Goal: Task Accomplishment & Management: Manage account settings

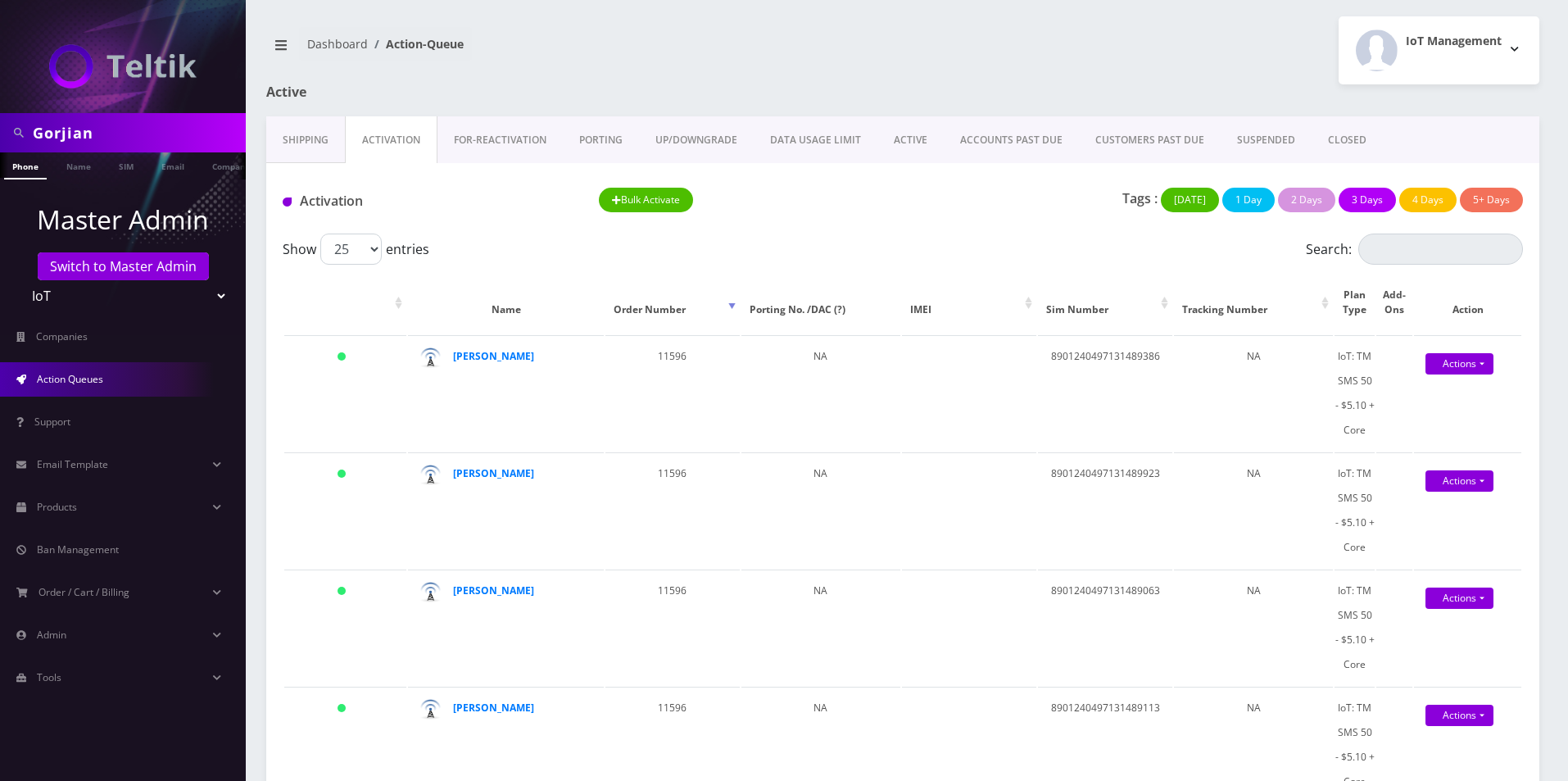
scroll to position [2545, 0]
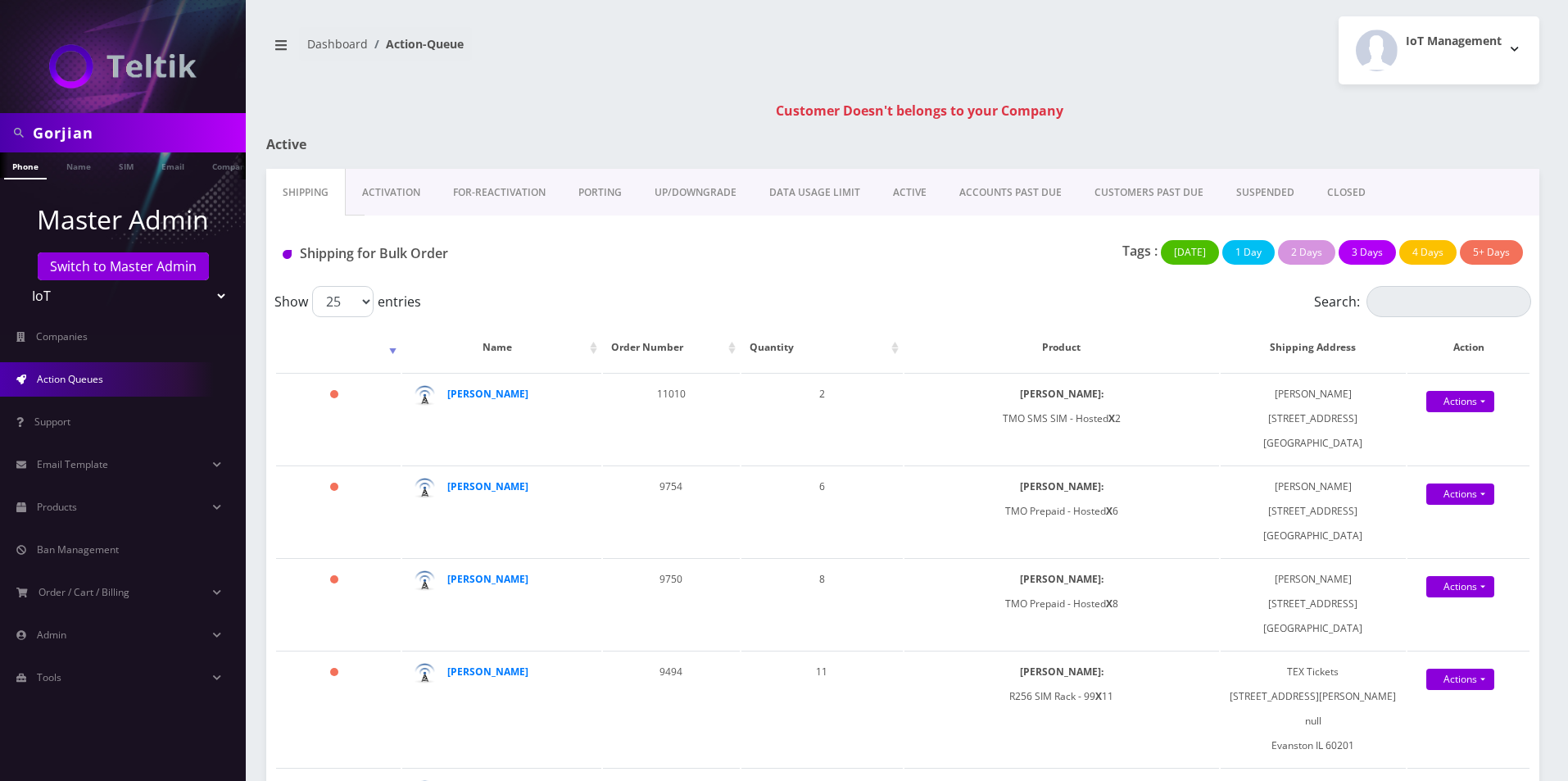
click at [403, 194] on link "Activation" at bounding box center [391, 193] width 91 height 48
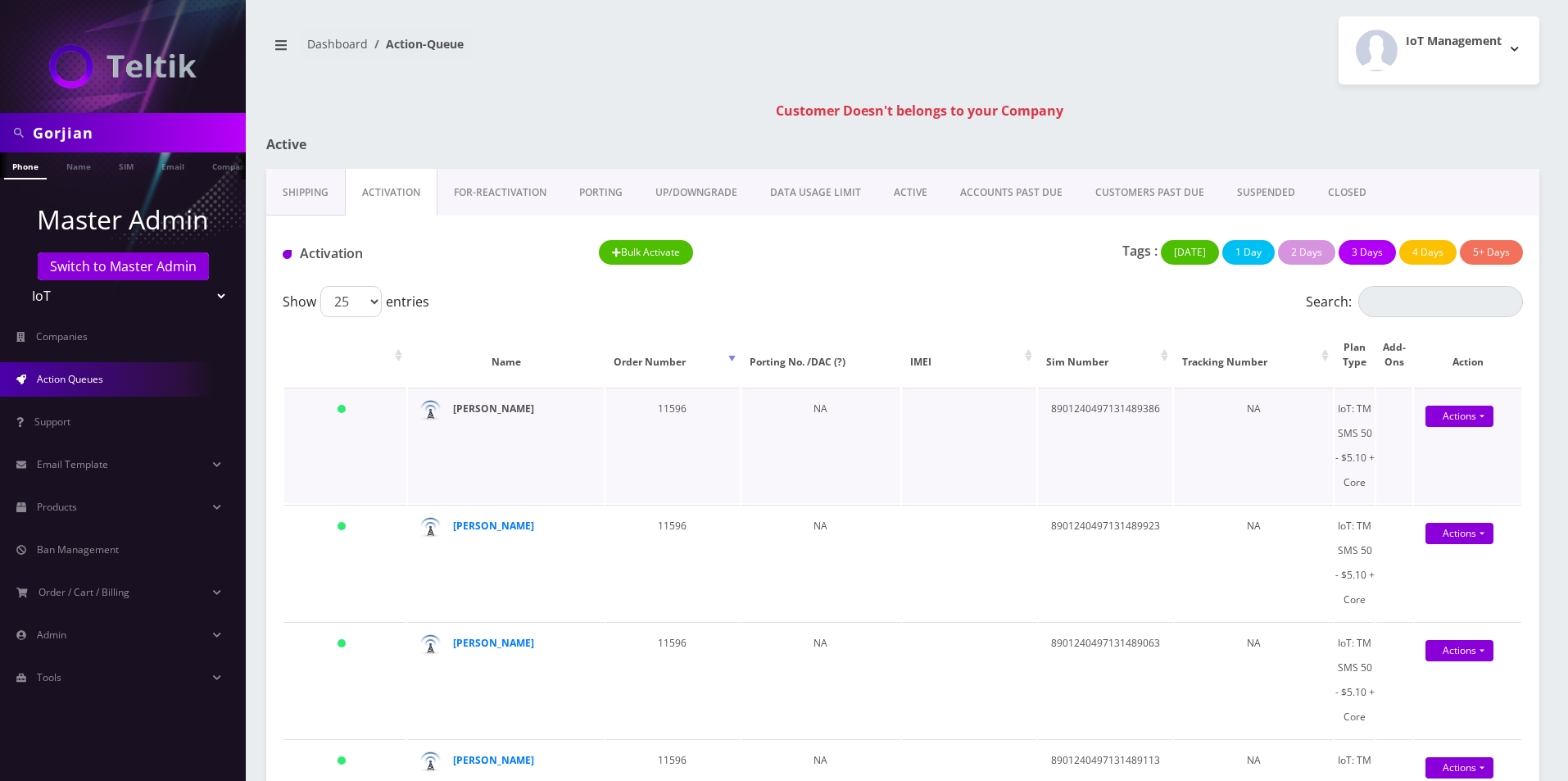
click at [467, 402] on strong "[PERSON_NAME]" at bounding box center [494, 408] width 81 height 14
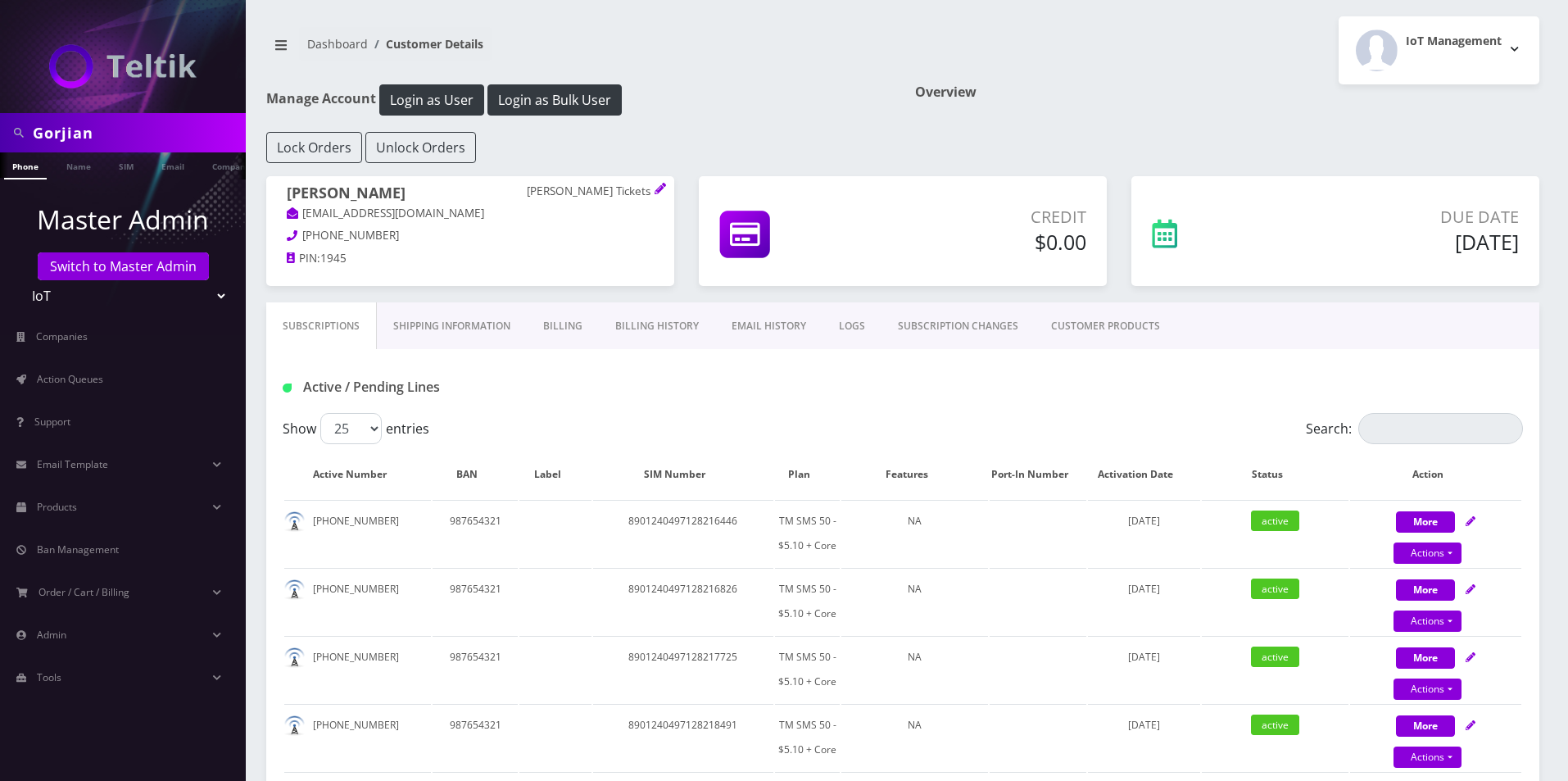
click at [435, 312] on link "Shipping Information" at bounding box center [451, 326] width 150 height 48
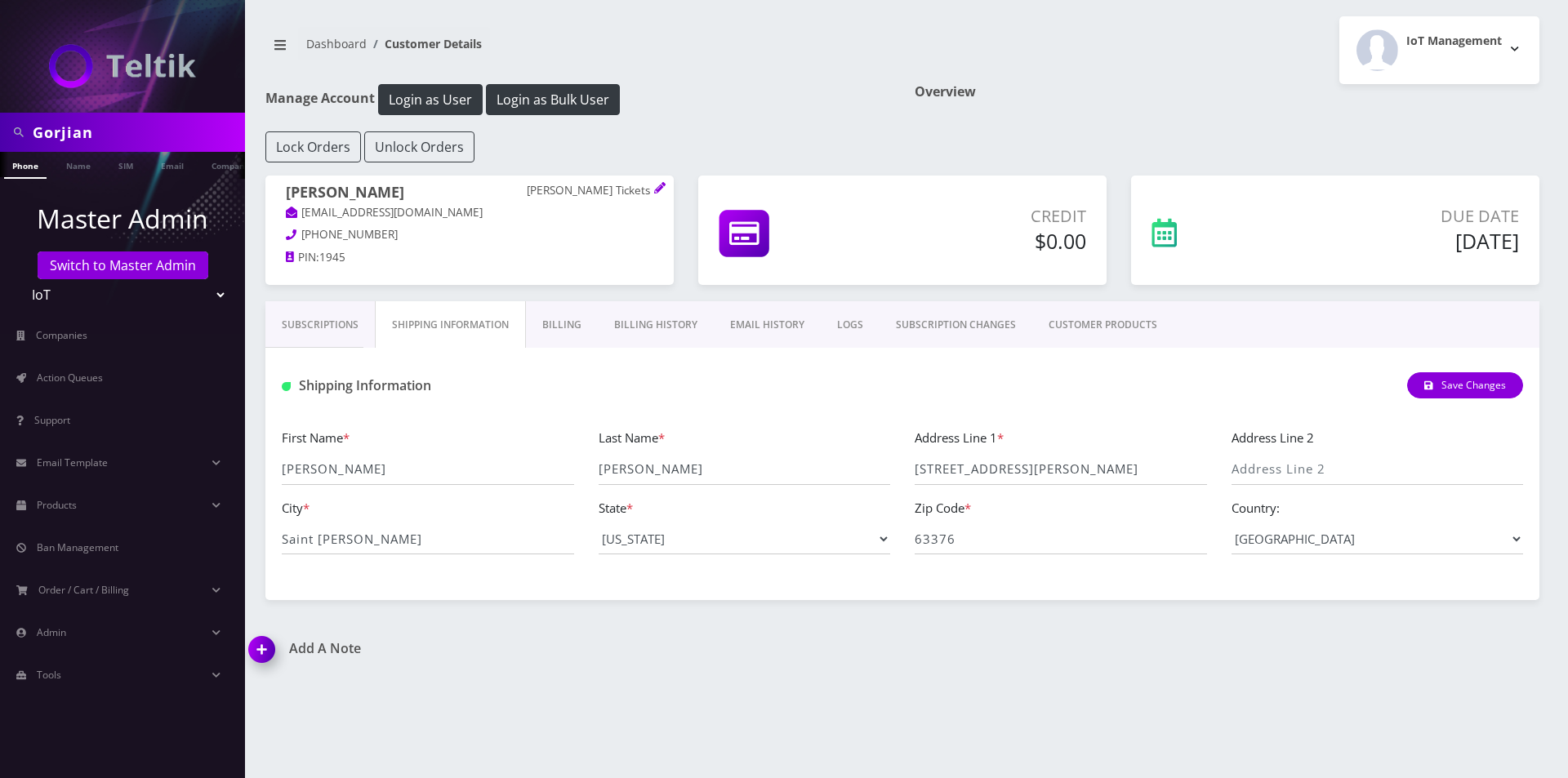
click at [557, 319] on link "Billing" at bounding box center [561, 325] width 72 height 48
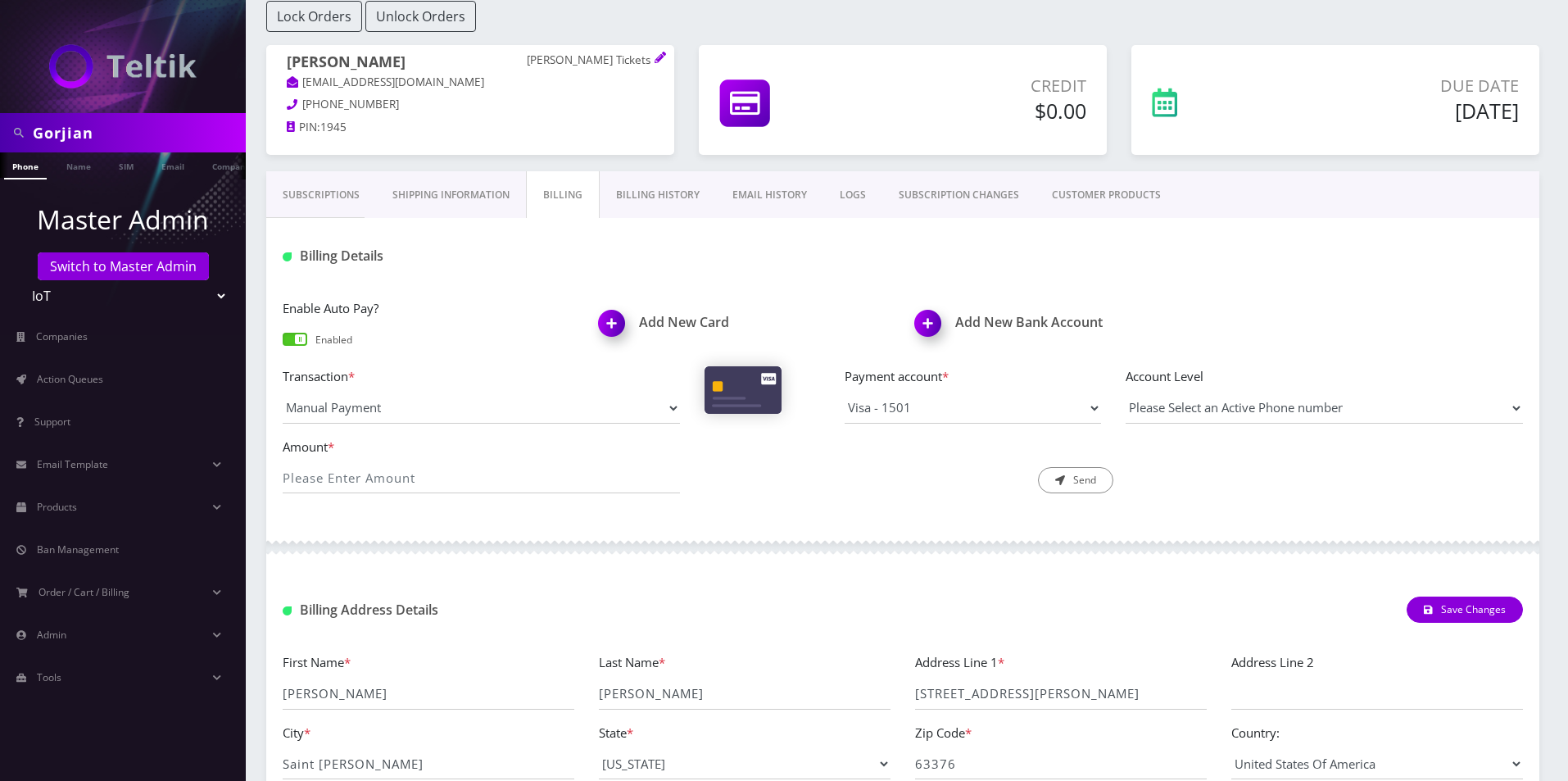
scroll to position [91, 0]
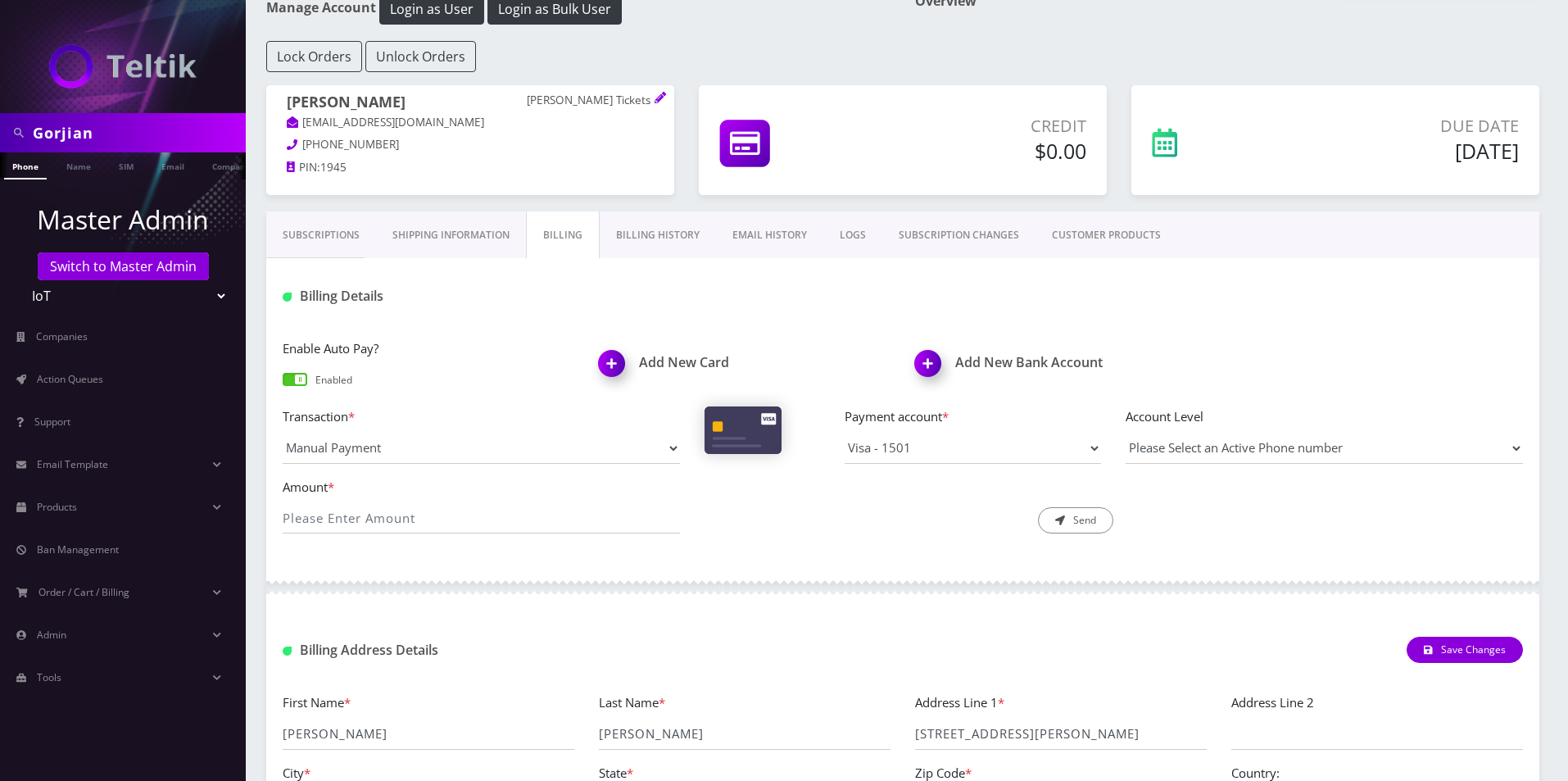
click at [507, 237] on link "Shipping Information" at bounding box center [451, 235] width 150 height 48
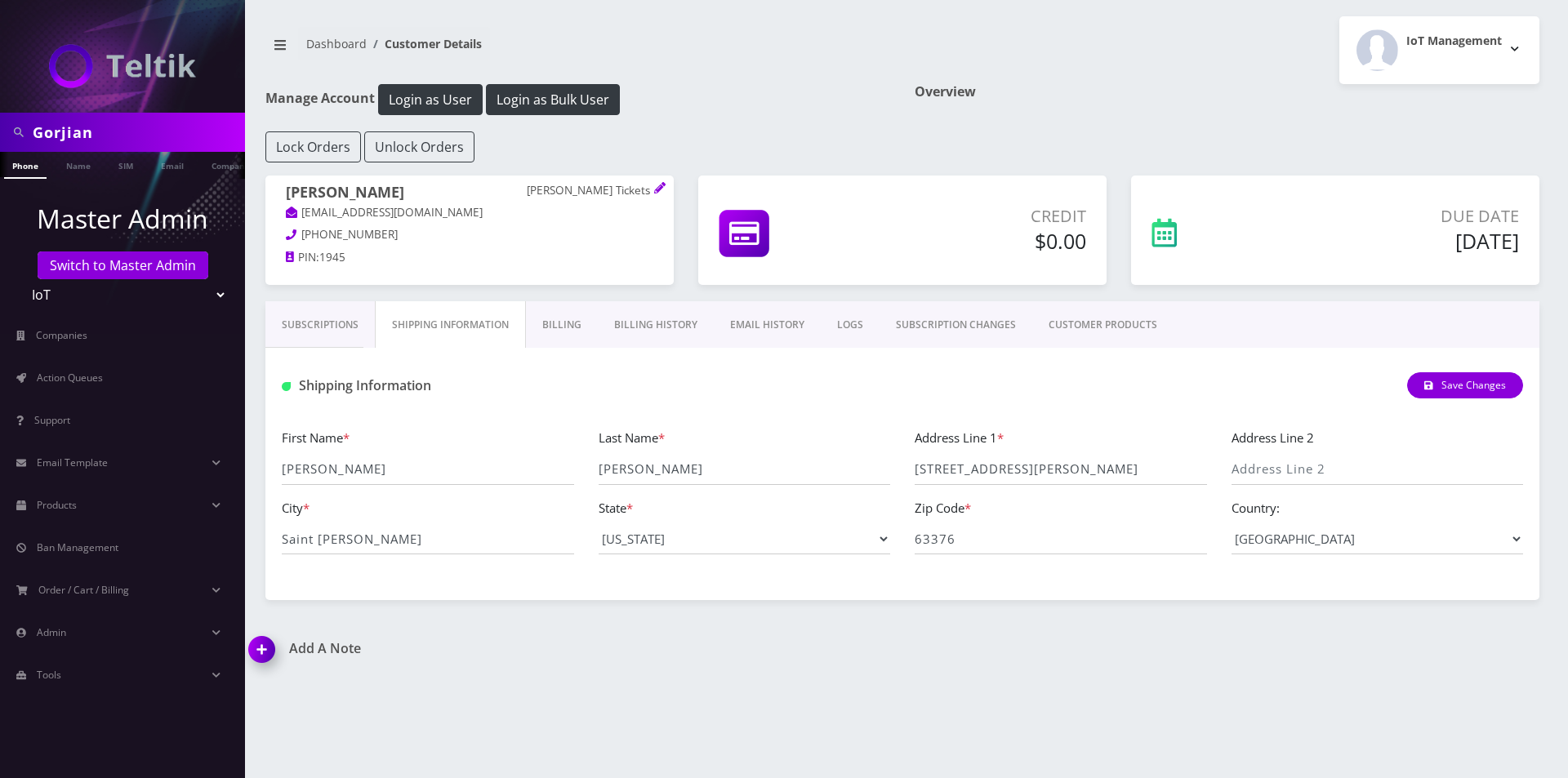
click at [957, 561] on div "First Name * Steve Last Name * Grimes Address Line 1 * 14 Jenny Lind Drive Addr…" at bounding box center [902, 497] width 1266 height 140
click at [951, 538] on input "63376" at bounding box center [1060, 538] width 292 height 31
click at [573, 325] on link "Billing" at bounding box center [561, 325] width 72 height 48
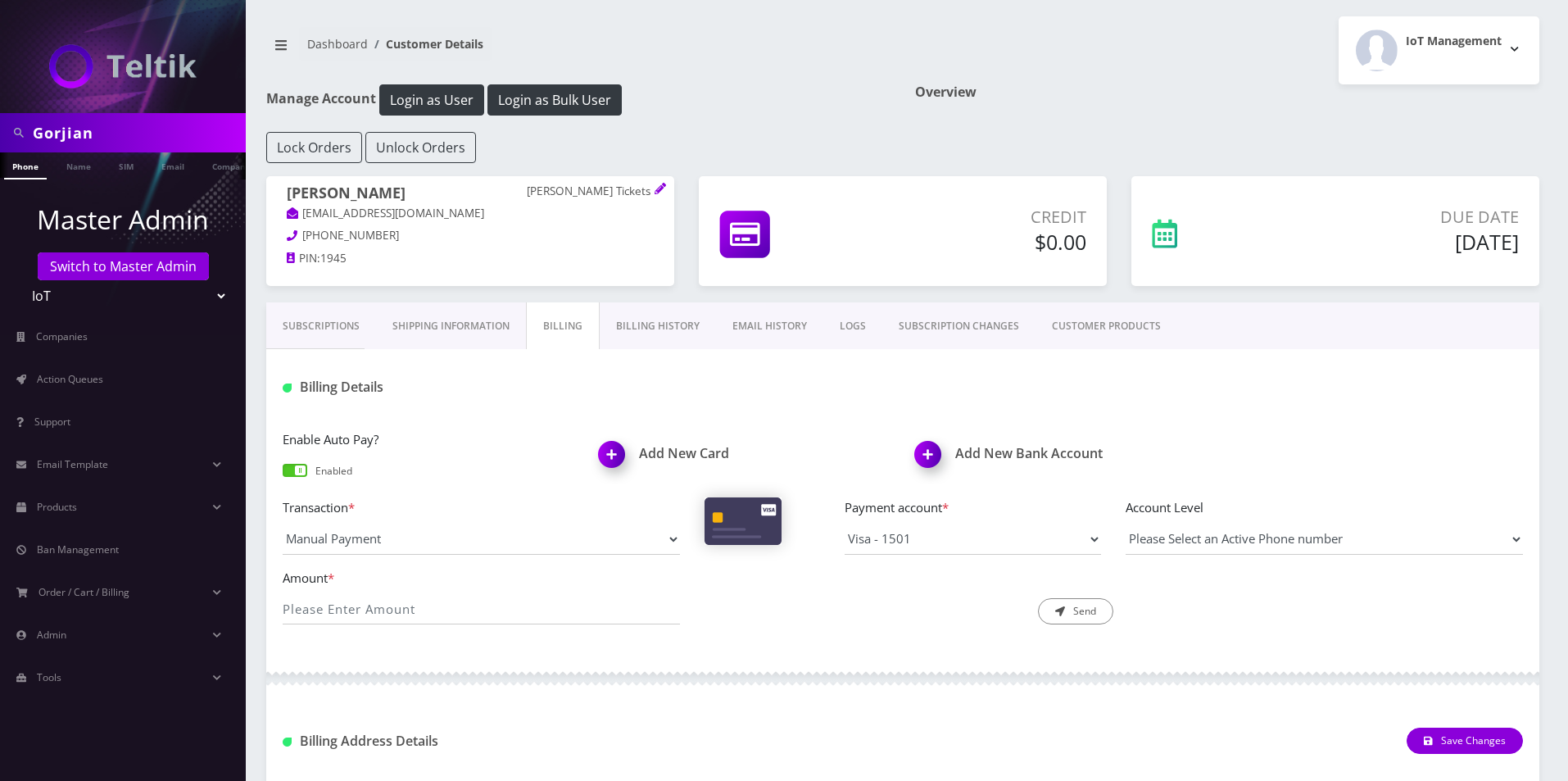
scroll to position [255, 0]
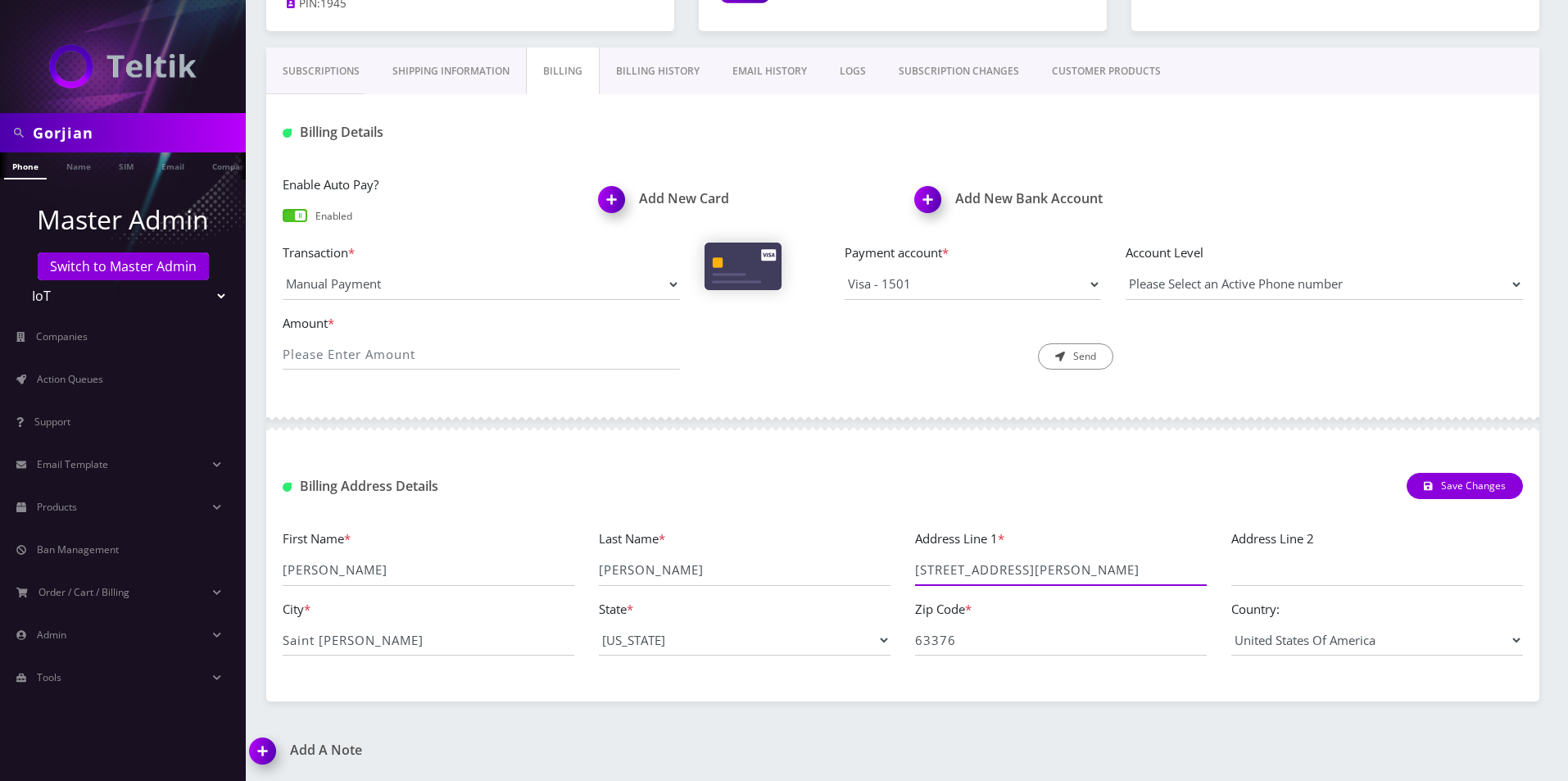
click at [990, 569] on input "14 Jenny Lind Drive" at bounding box center [1061, 569] width 292 height 31
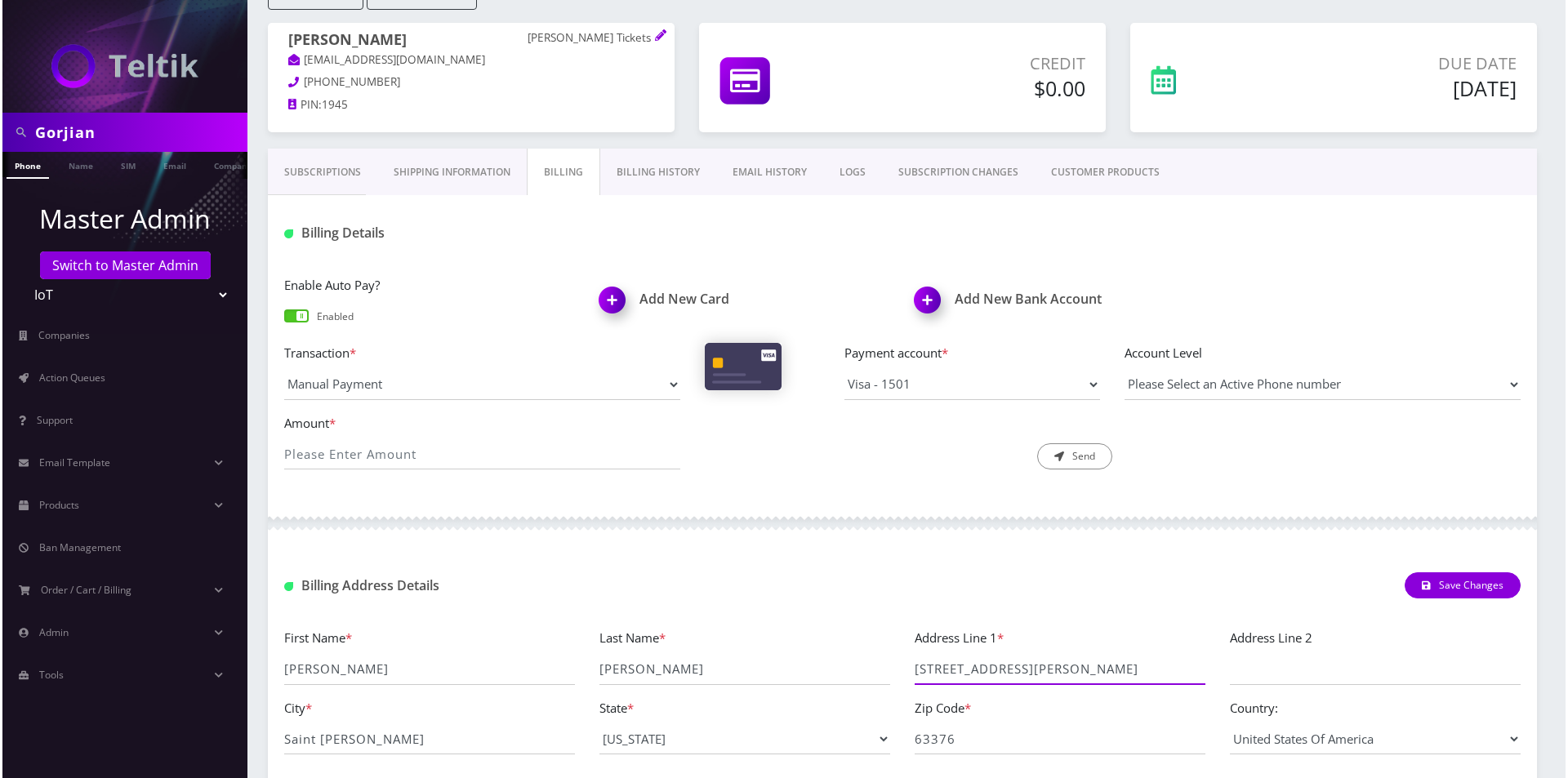
scroll to position [0, 0]
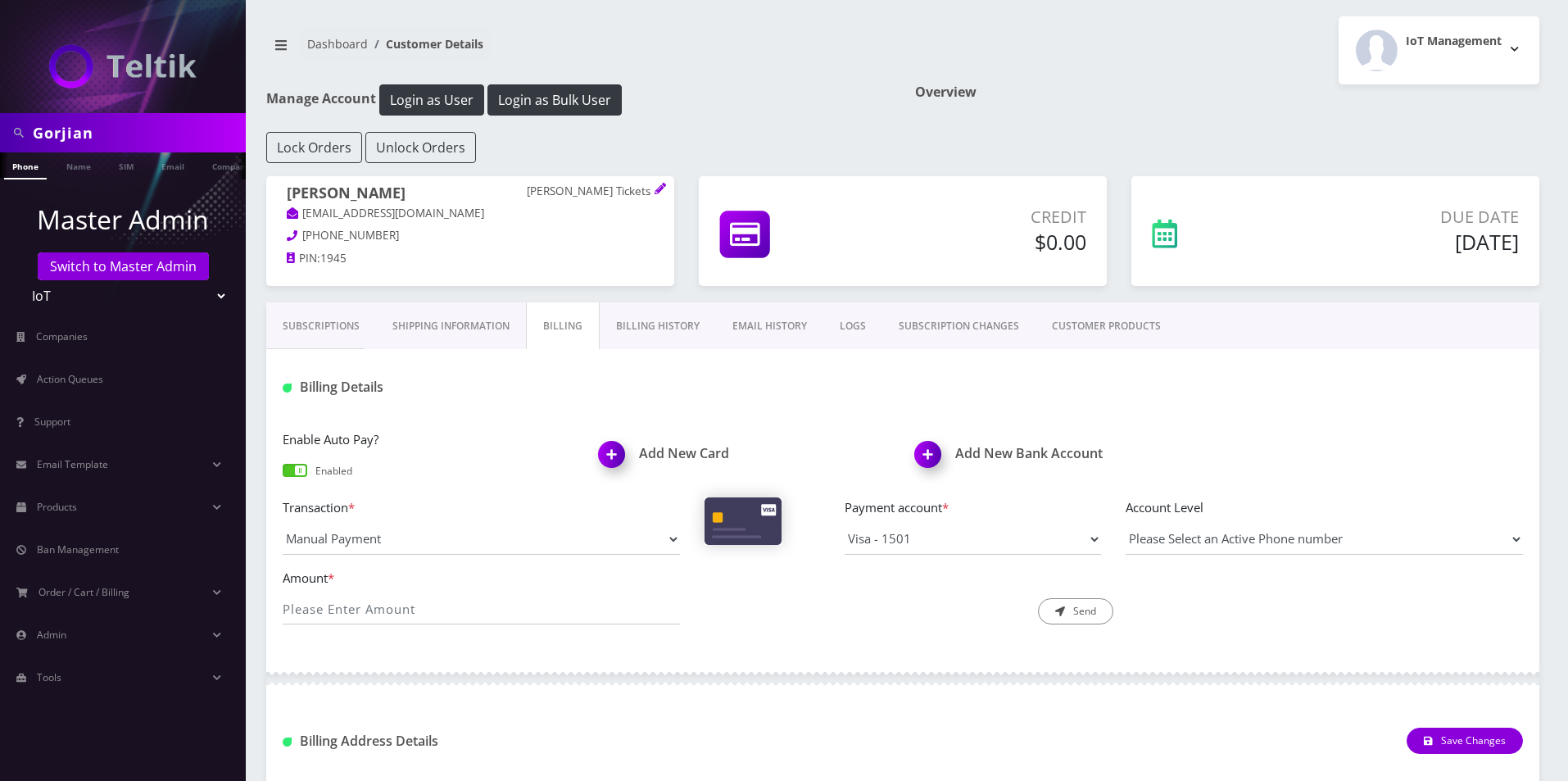
click at [475, 316] on link "Shipping Information" at bounding box center [451, 326] width 150 height 48
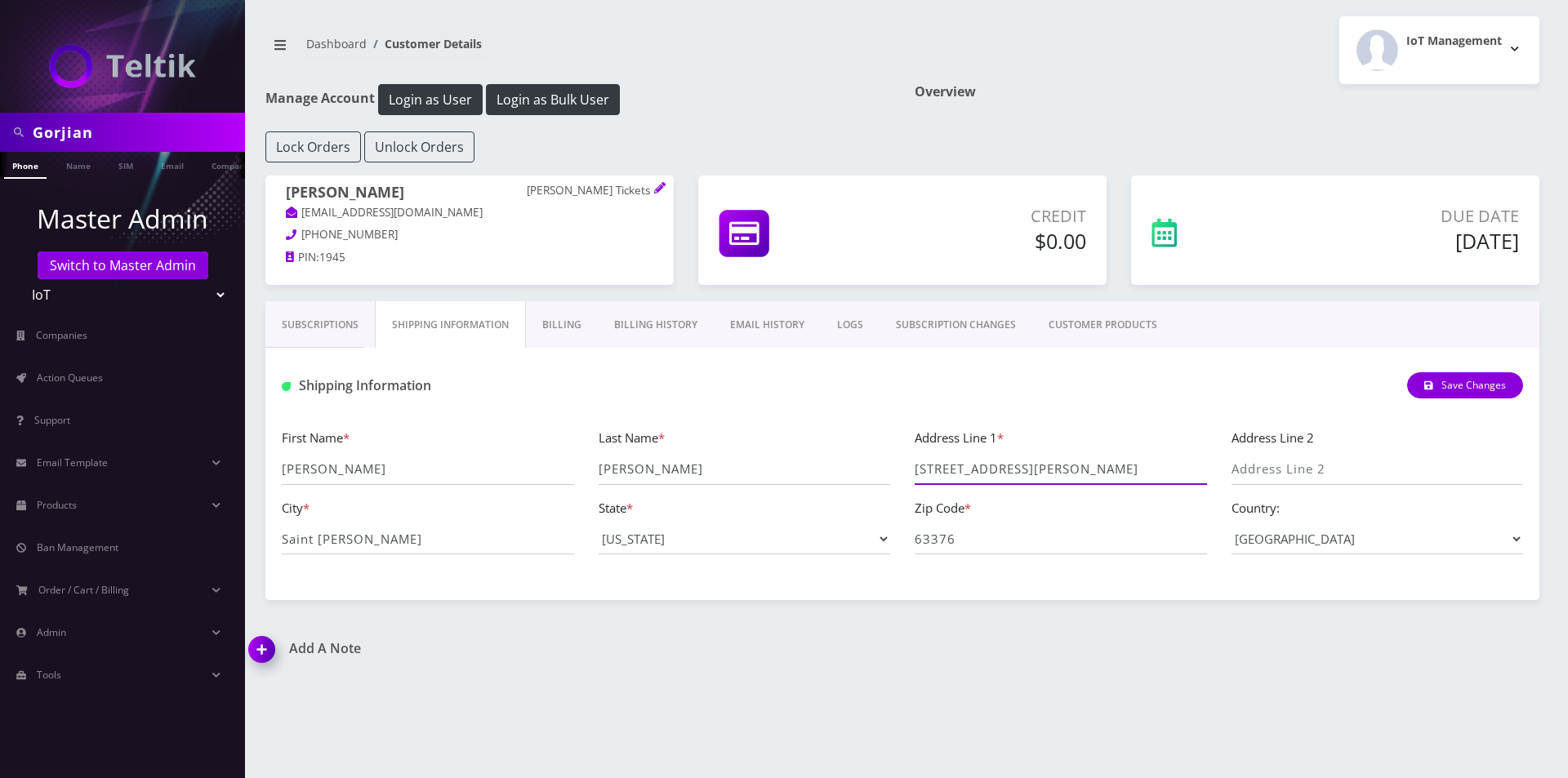
click at [1016, 465] on input "14 Jenny Lind Drive" at bounding box center [1060, 469] width 292 height 31
click at [64, 388] on link "Action Queues" at bounding box center [122, 378] width 245 height 35
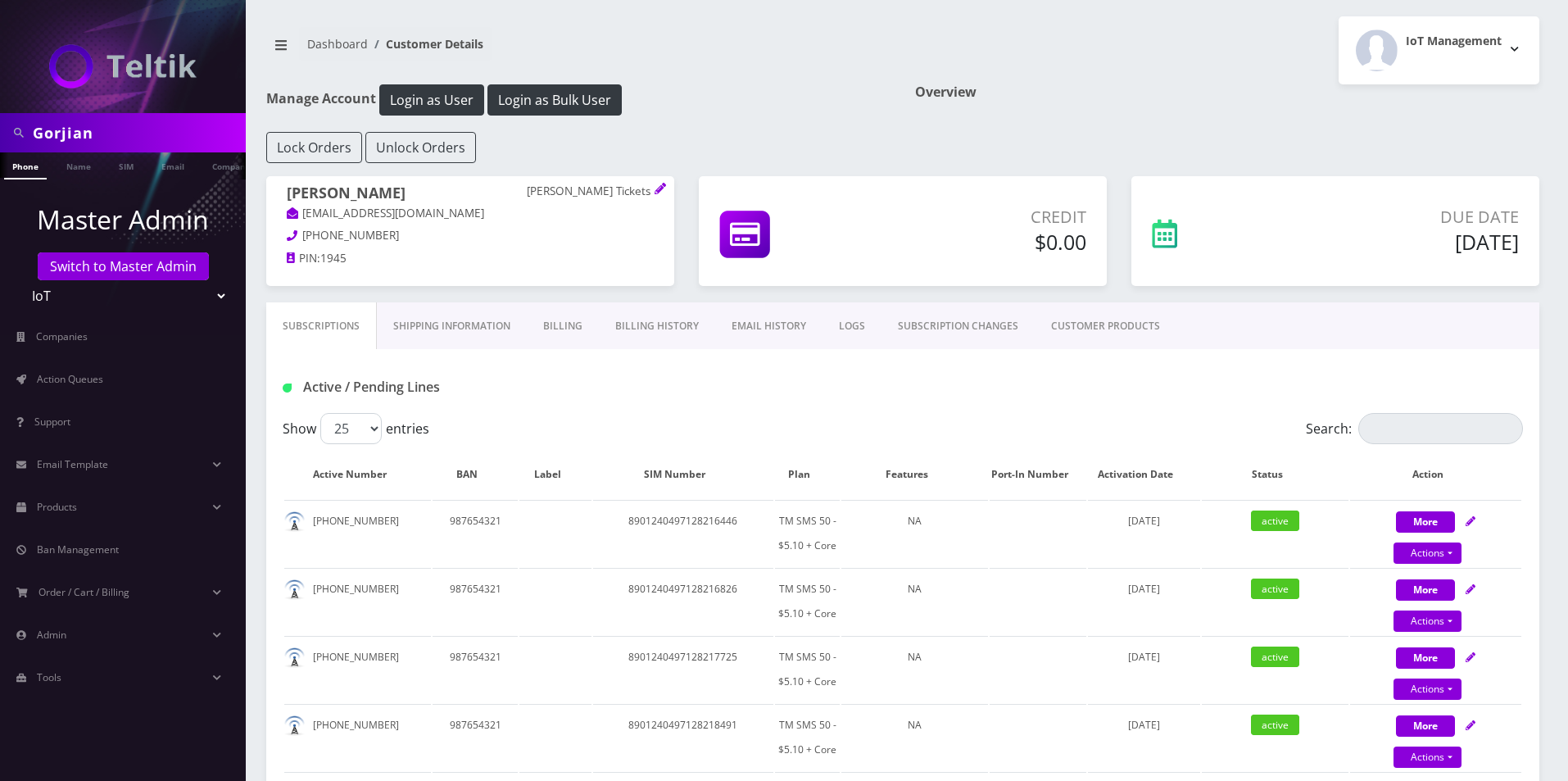
click at [409, 316] on link "Shipping Information" at bounding box center [451, 326] width 150 height 48
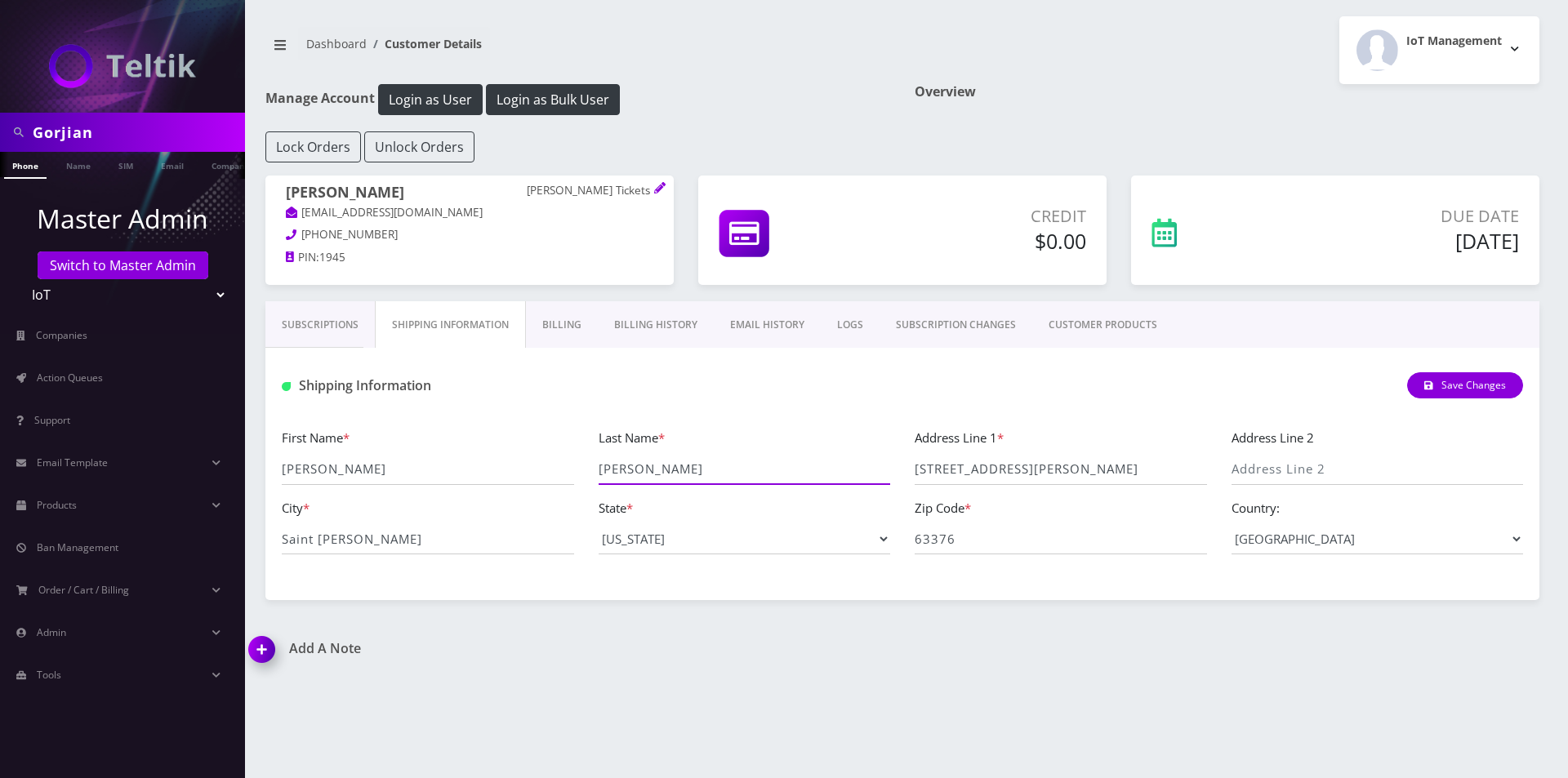
click at [869, 464] on input "Grimes" at bounding box center [744, 469] width 292 height 31
click at [1017, 472] on input "14 Jenny Lind Drive" at bounding box center [1060, 469] width 292 height 31
click at [1001, 531] on input "63376" at bounding box center [1060, 538] width 292 height 31
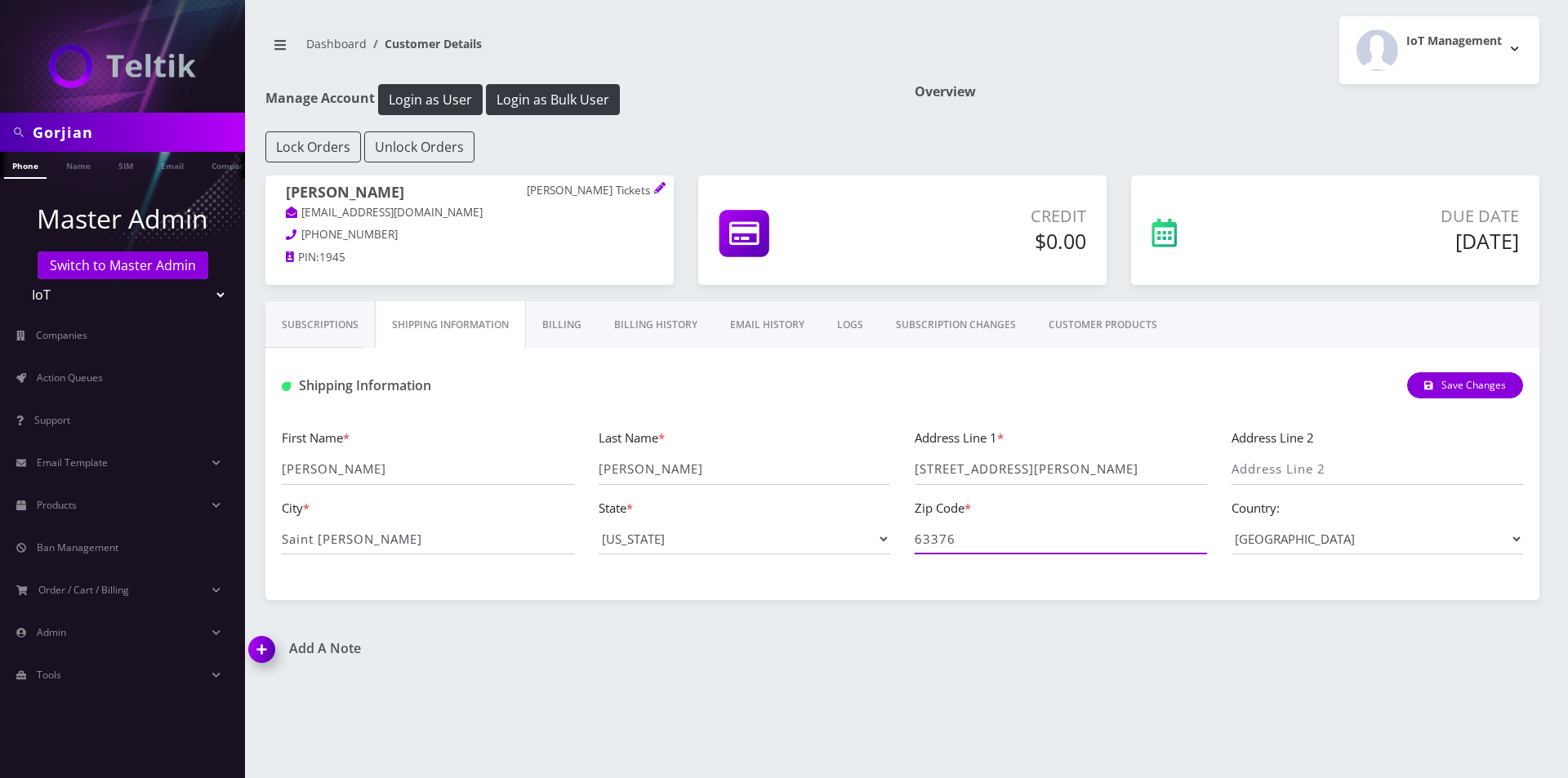
click at [1001, 531] on input "63376" at bounding box center [1060, 538] width 292 height 31
click at [980, 467] on input "[STREET_ADDRESS][PERSON_NAME]" at bounding box center [1060, 469] width 292 height 31
click at [980, 467] on input "14 Jenny Lind Drive" at bounding box center [1060, 469] width 292 height 31
click at [365, 542] on input "Saint Peters" at bounding box center [428, 538] width 292 height 31
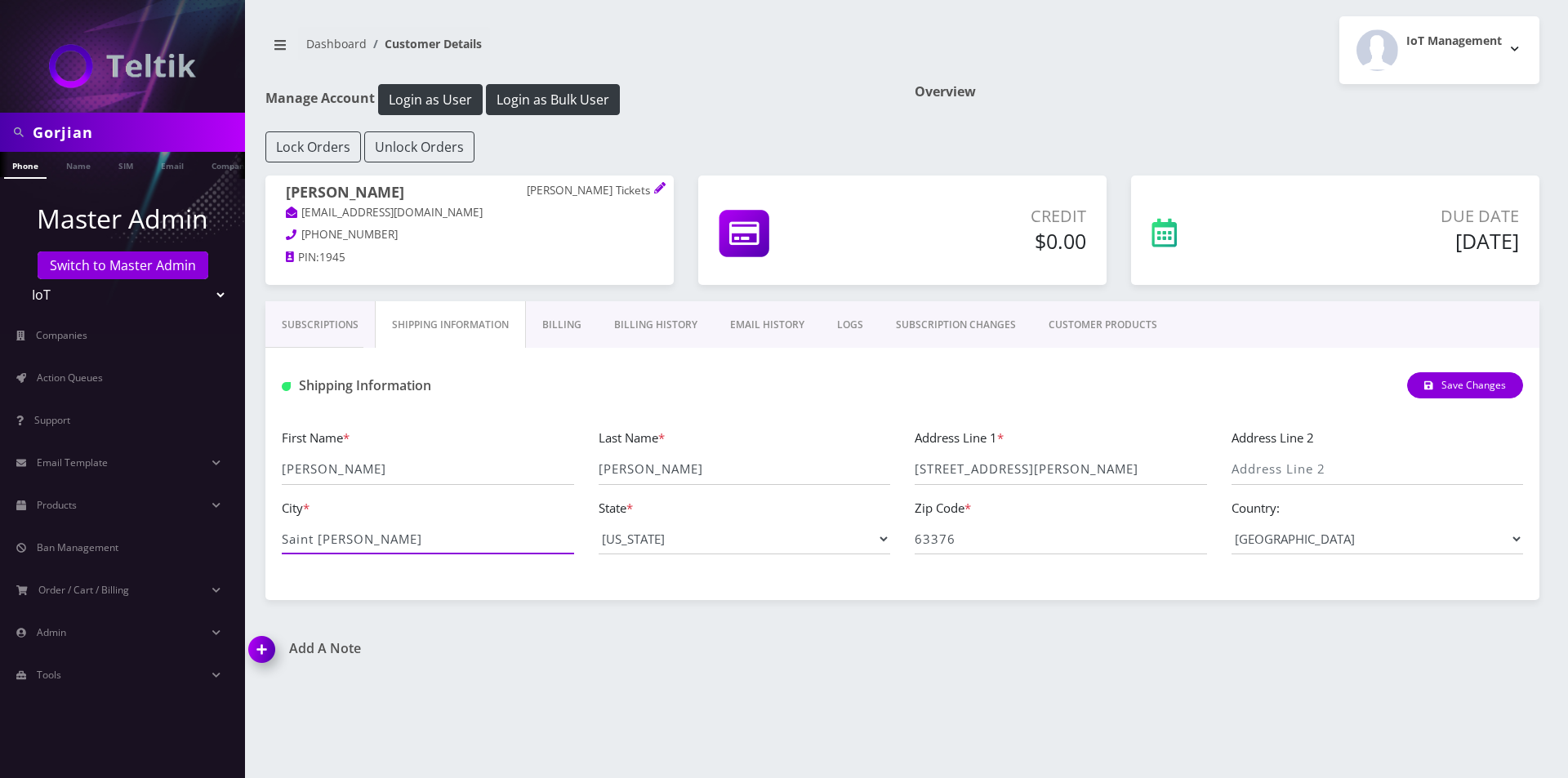
click at [365, 542] on input "Saint Peters" at bounding box center [428, 538] width 292 height 31
click at [689, 526] on select "--- Please Select --- District of Columbia Alabama Alaska Arizona Arkansas Cali…" at bounding box center [744, 538] width 292 height 31
click at [1107, 623] on div "Gorjian Phone Name SIM Email Company Customer Dashboard Customer Details IoT Ma…" at bounding box center [902, 389] width 1331 height 778
click at [1116, 632] on div "Gorjian Phone Name SIM Email Company Customer Dashboard Customer Details IoT Ma…" at bounding box center [902, 389] width 1331 height 778
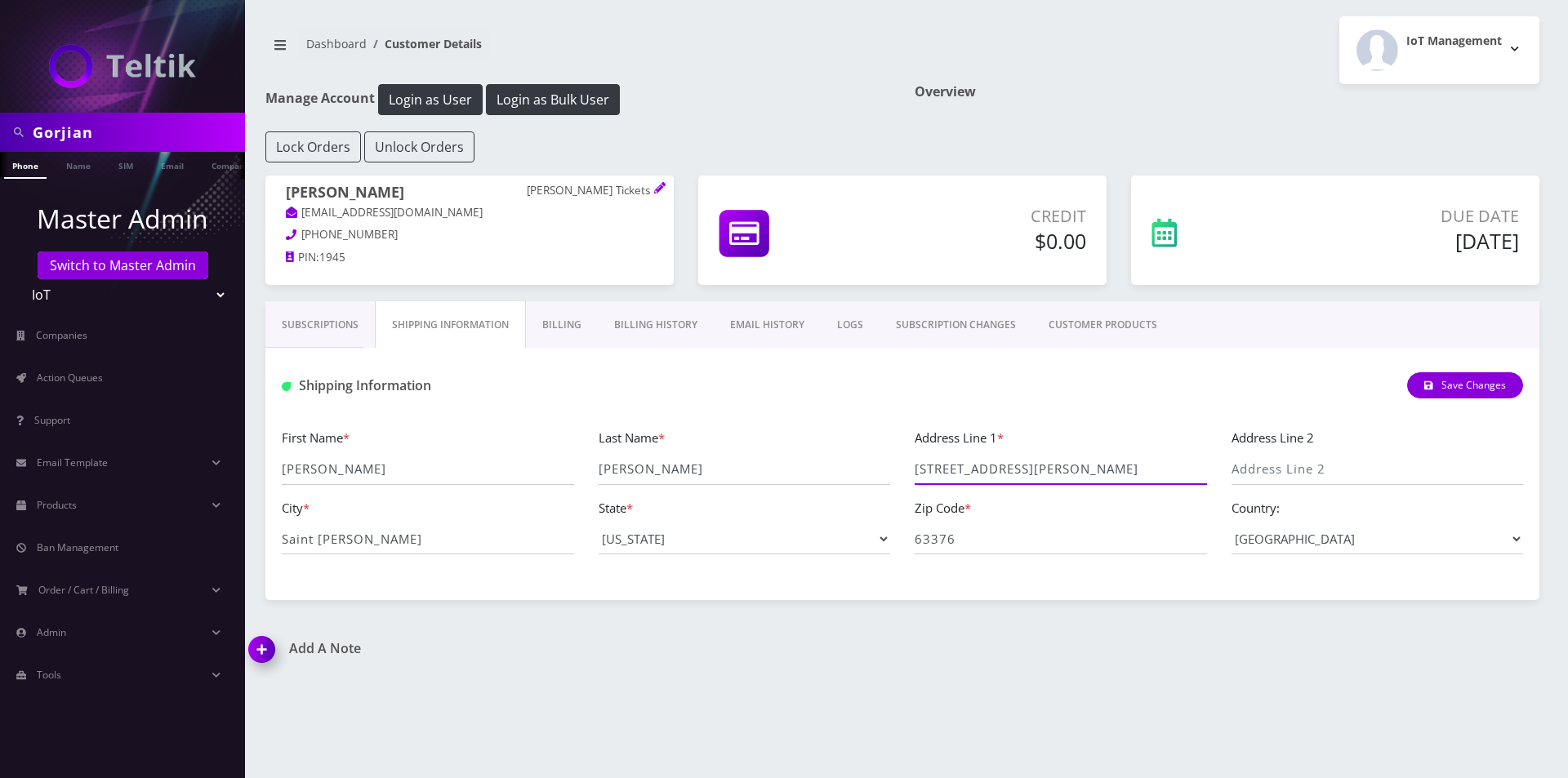
click at [968, 468] on input "14 Jenny Lind Drive" at bounding box center [1060, 469] width 292 height 31
click at [471, 535] on input "Saint Peters" at bounding box center [428, 538] width 292 height 31
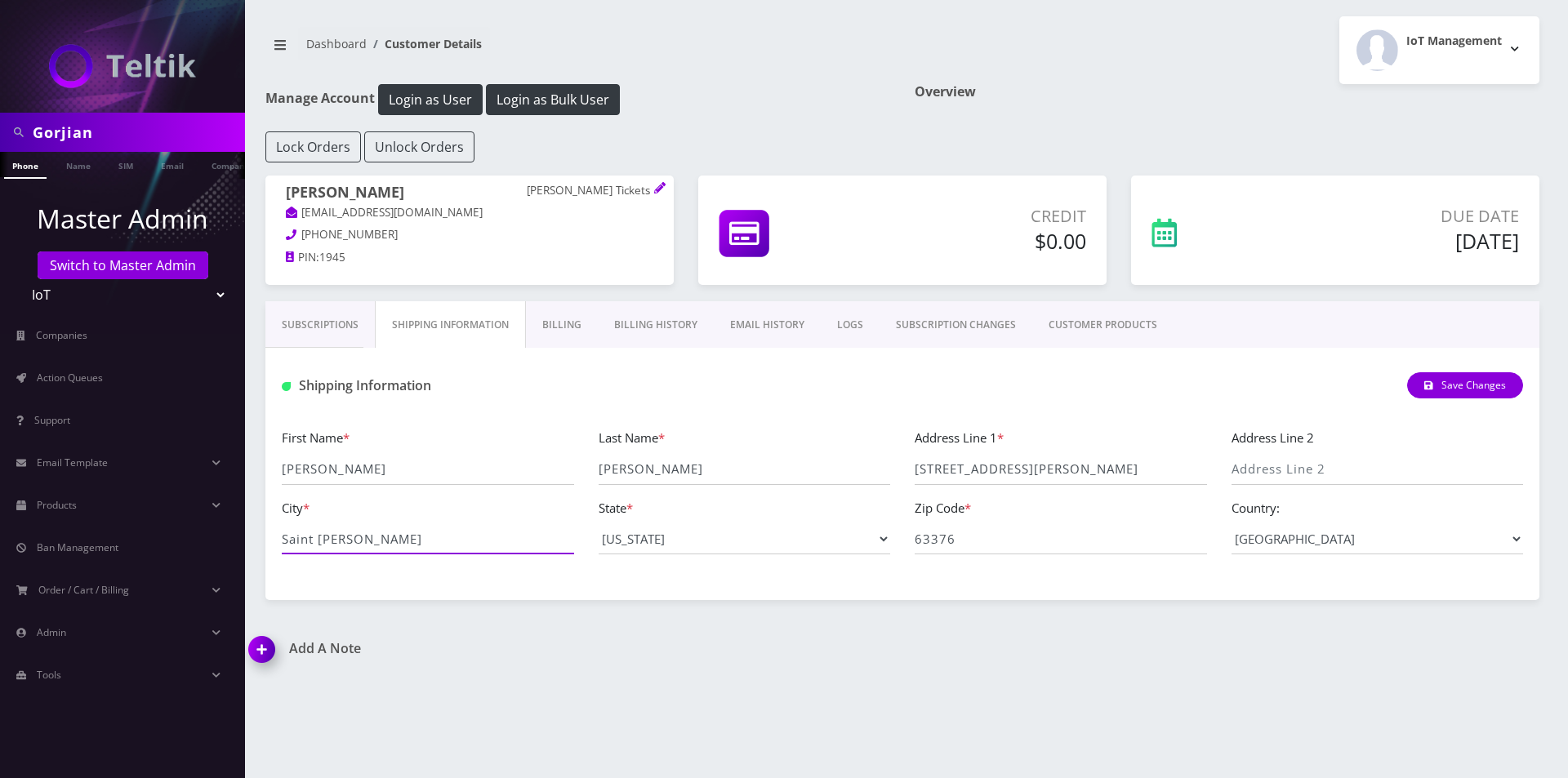
click at [471, 535] on input "Saint Peters" at bounding box center [428, 538] width 292 height 31
click at [712, 544] on select "--- Please Select --- District of Columbia Alabama Alaska Arizona Arkansas Cali…" at bounding box center [744, 538] width 292 height 31
click at [1004, 552] on input "63376" at bounding box center [1060, 538] width 292 height 31
click at [1004, 551] on input "63376" at bounding box center [1060, 538] width 292 height 31
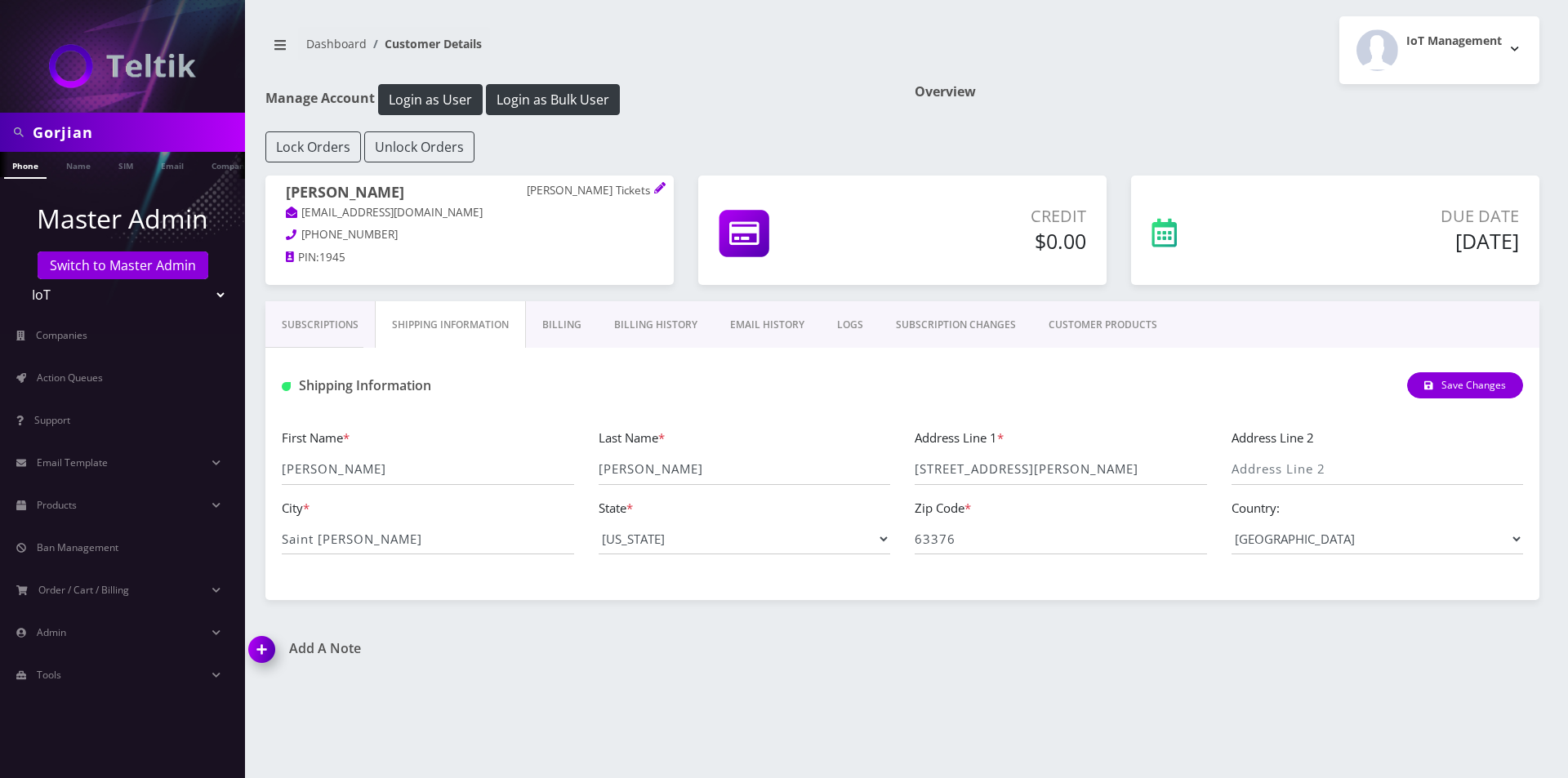
click at [1272, 105] on div "Overview" at bounding box center [1227, 108] width 649 height 48
click at [974, 553] on div "Zip Code * 63376" at bounding box center [1061, 527] width 317 height 57
click at [915, 553] on span at bounding box center [915, 553] width 0 height 2
click at [1039, 539] on input "63376" at bounding box center [1060, 538] width 292 height 31
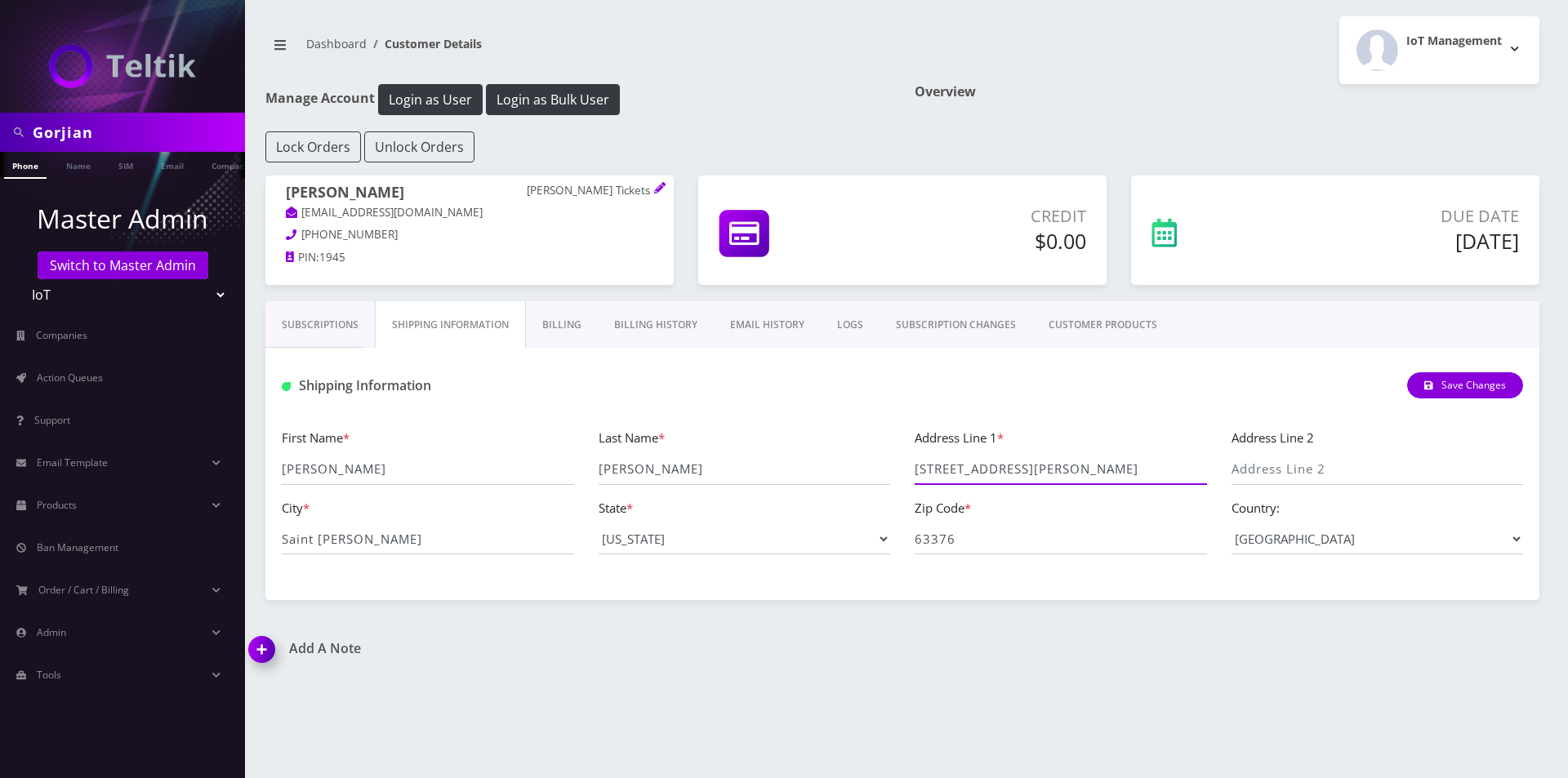
click at [1006, 479] on input "14 Jenny Lind Drive" at bounding box center [1060, 469] width 292 height 31
click at [326, 538] on input "Saint [PERSON_NAME]" at bounding box center [428, 538] width 292 height 31
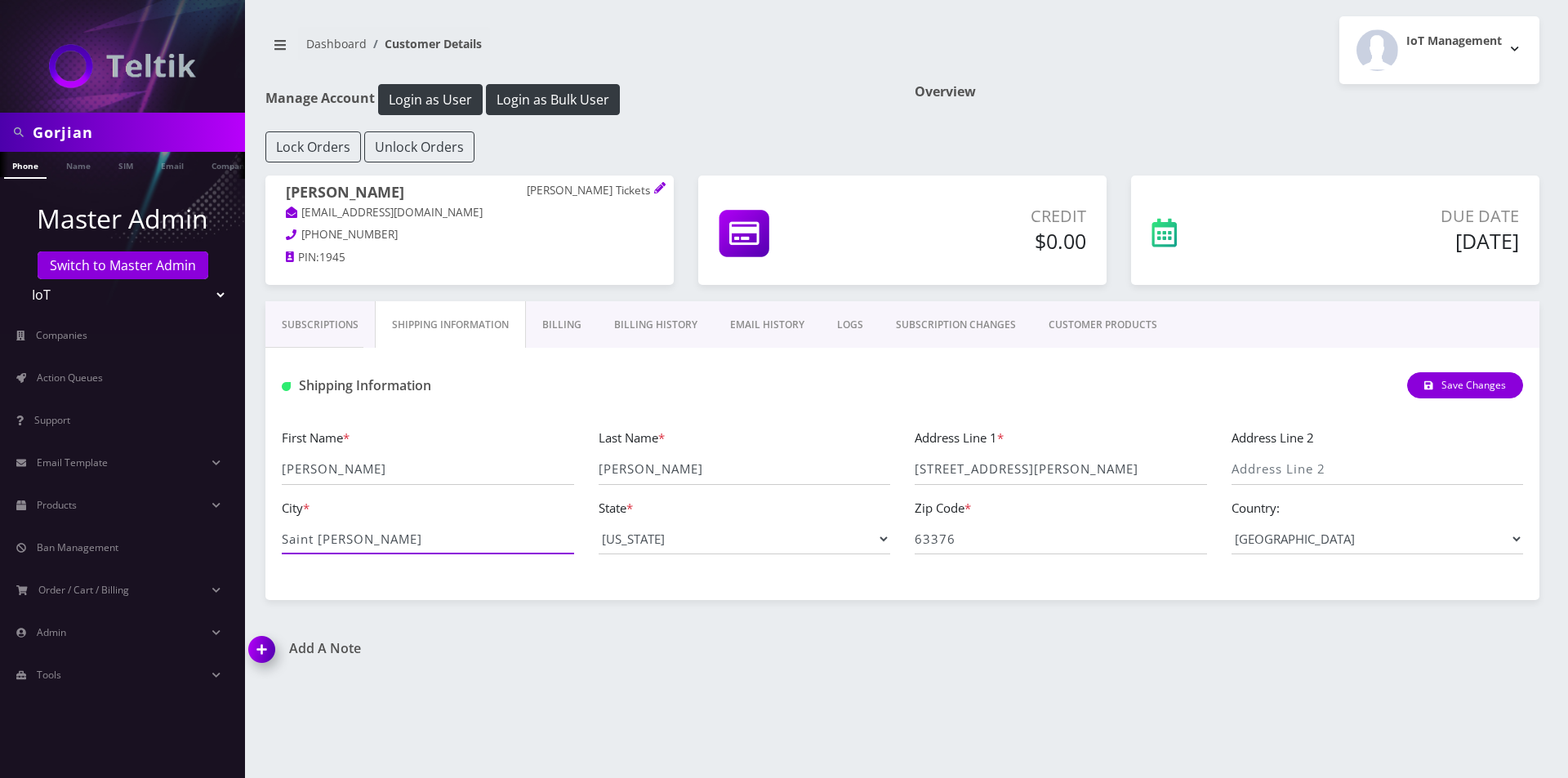
click at [326, 538] on input "Saint [PERSON_NAME]" at bounding box center [428, 538] width 292 height 31
click at [1037, 557] on div "First Name * Steve Last Name * Grimes Address Line 1 * 14 Jenny Lind Drive Addr…" at bounding box center [902, 497] width 1266 height 140
click at [1033, 544] on input "63376" at bounding box center [1060, 538] width 292 height 31
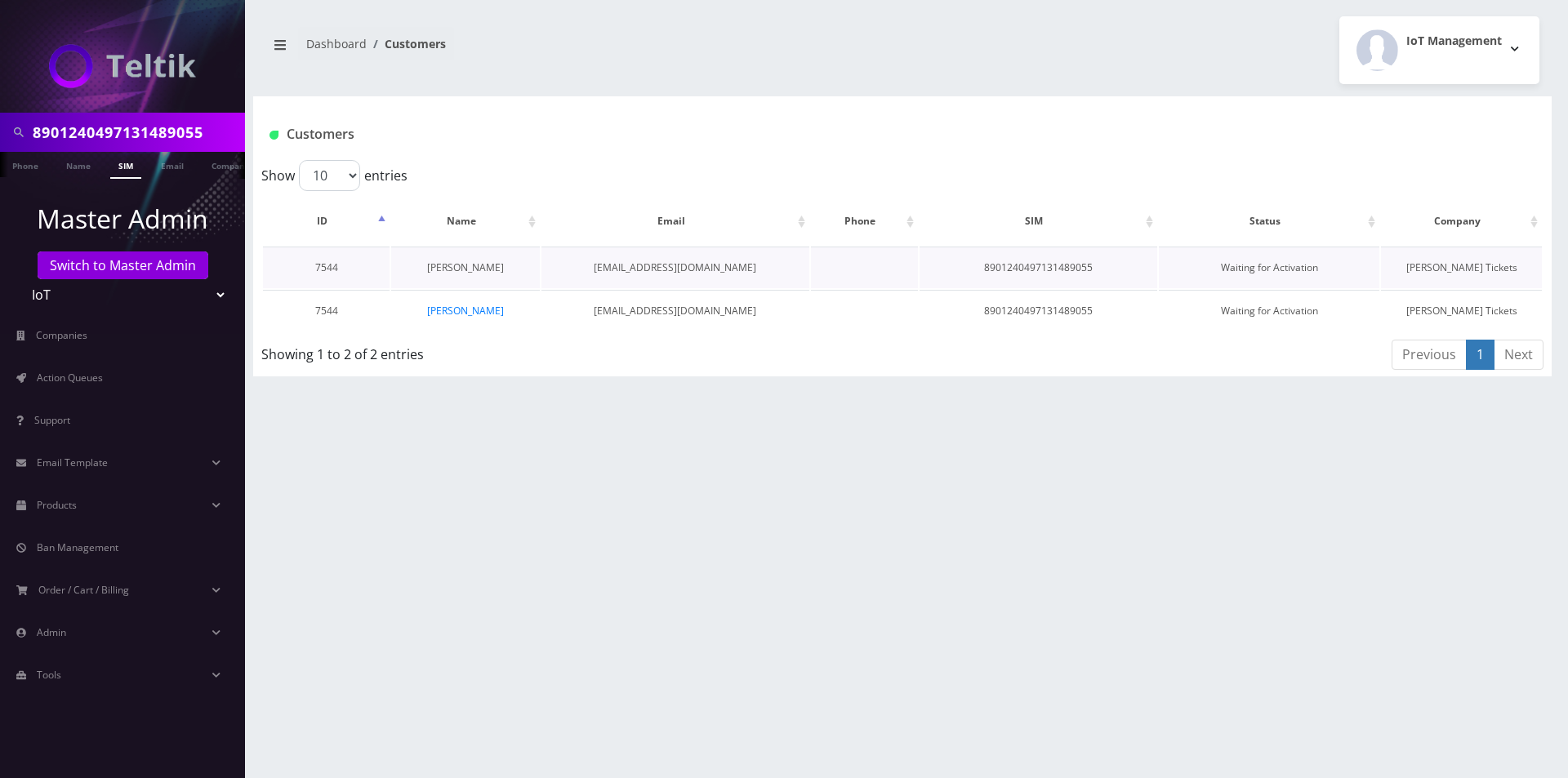
click at [476, 268] on link "[PERSON_NAME]" at bounding box center [465, 267] width 77 height 14
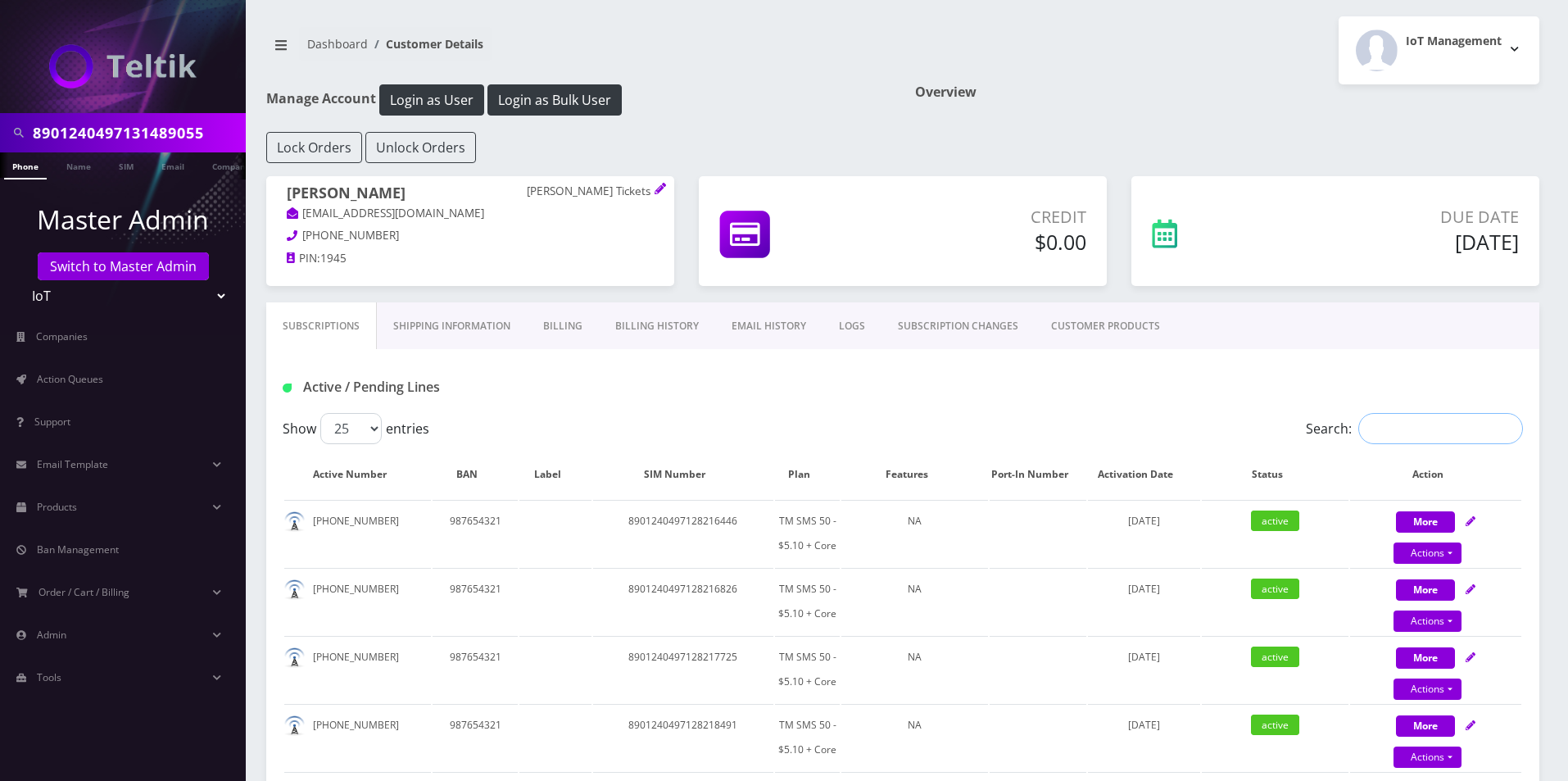
click at [1474, 437] on input "Search:" at bounding box center [1441, 428] width 165 height 31
paste input "8901240497131489055"
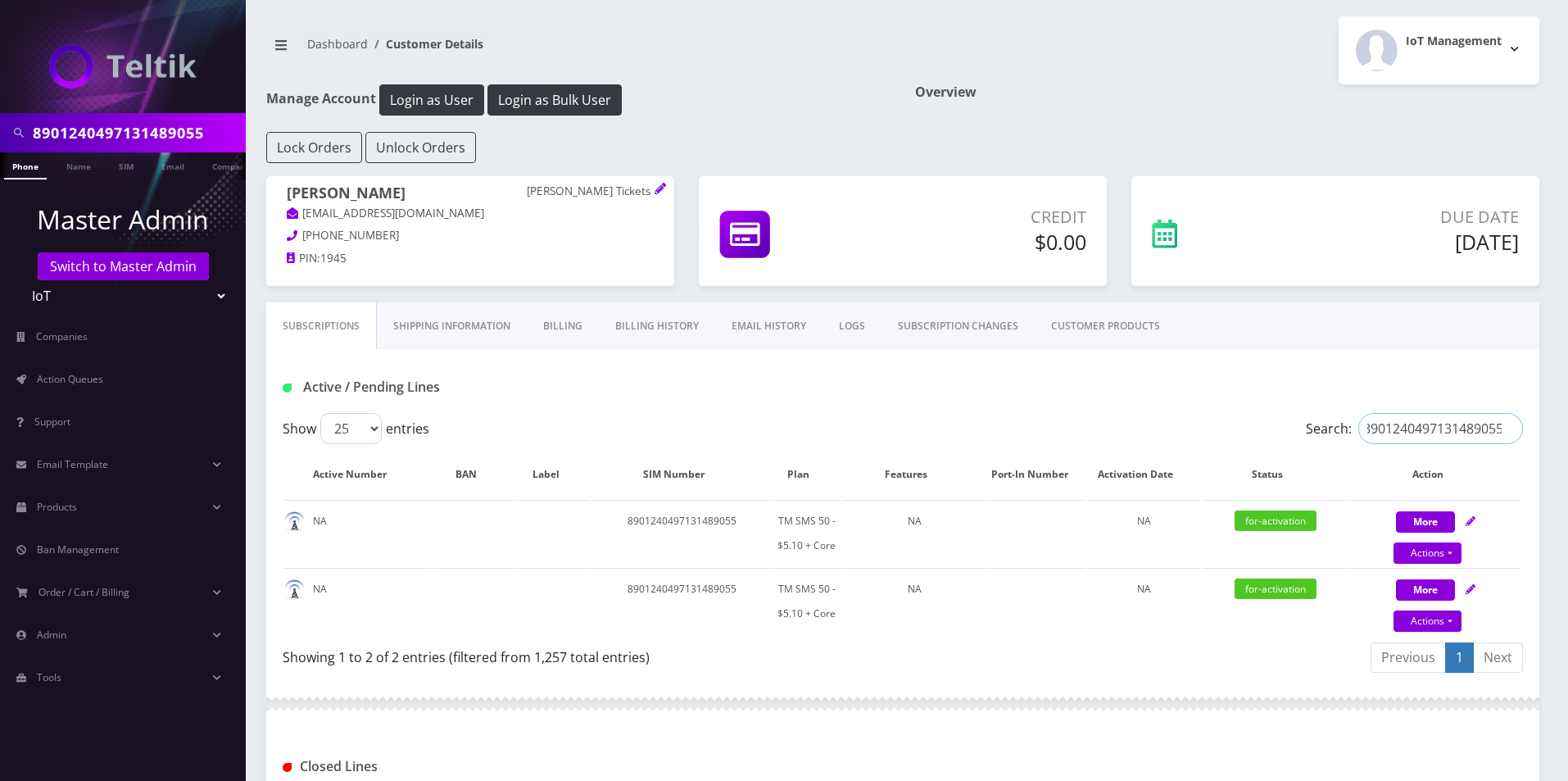
type input "8901240497131489055"
click at [449, 592] on td at bounding box center [475, 601] width 84 height 67
click at [684, 522] on td "8901240497131489055" at bounding box center [681, 533] width 180 height 67
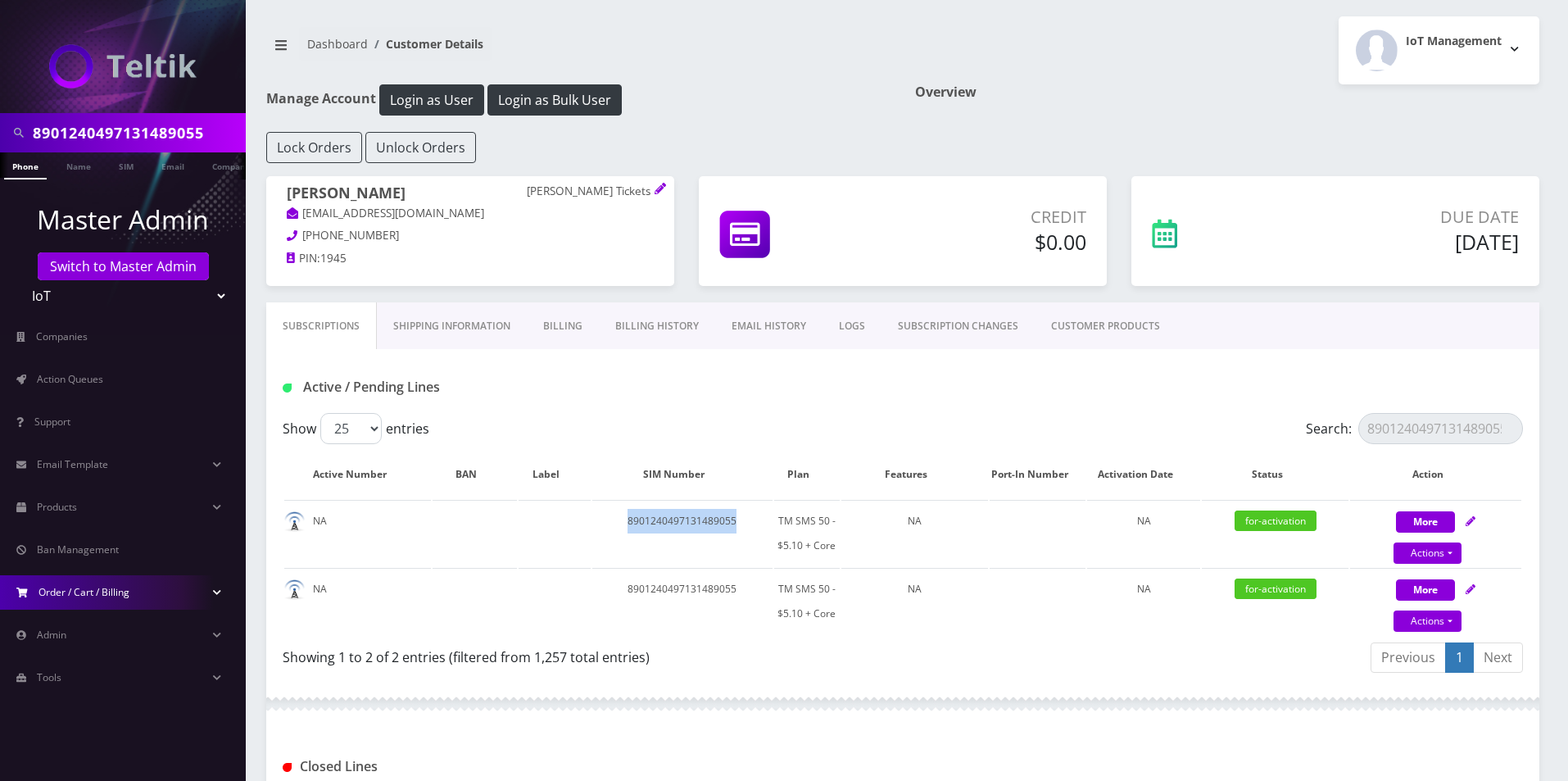
copy td "8901240497131489055"
click at [136, 137] on input "8901240497131489055" at bounding box center [137, 132] width 209 height 31
click at [139, 168] on link "SIM" at bounding box center [125, 165] width 31 height 27
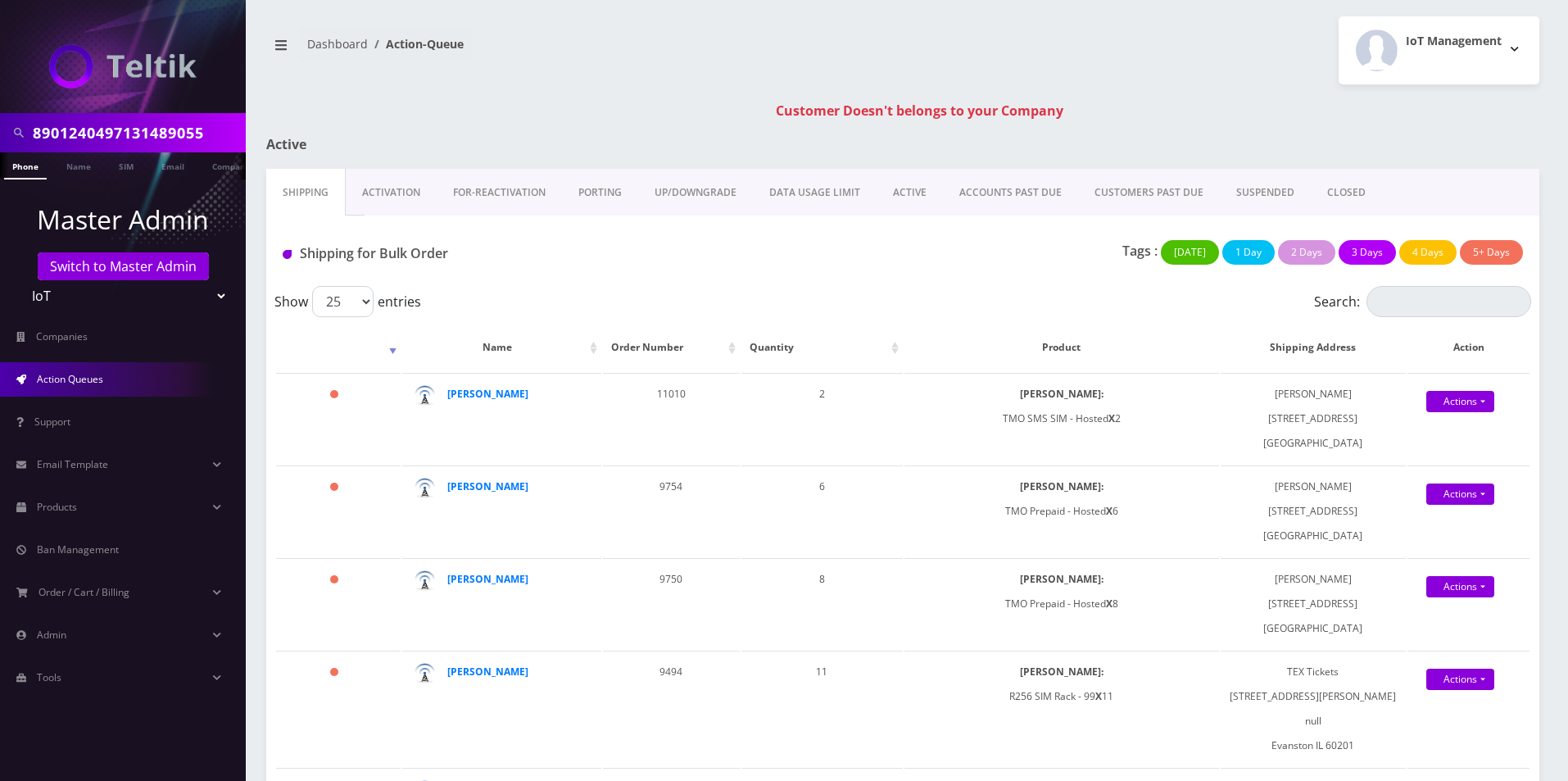
click at [191, 137] on input "8901240497131489055" at bounding box center [137, 132] width 209 height 31
type input "gerar"
click at [69, 176] on link "Name" at bounding box center [78, 165] width 41 height 27
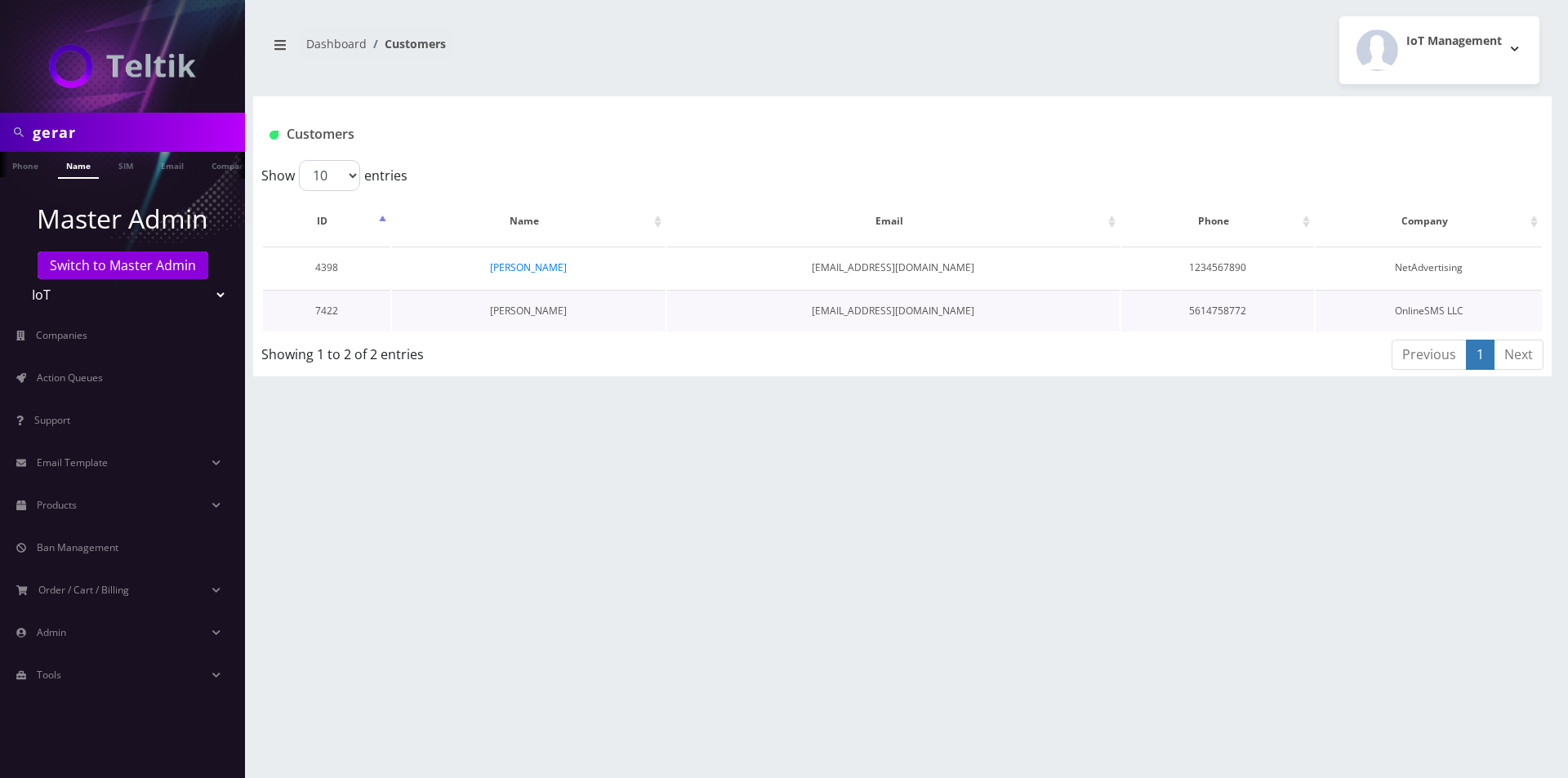
click at [516, 310] on link "[PERSON_NAME]" at bounding box center [529, 311] width 77 height 14
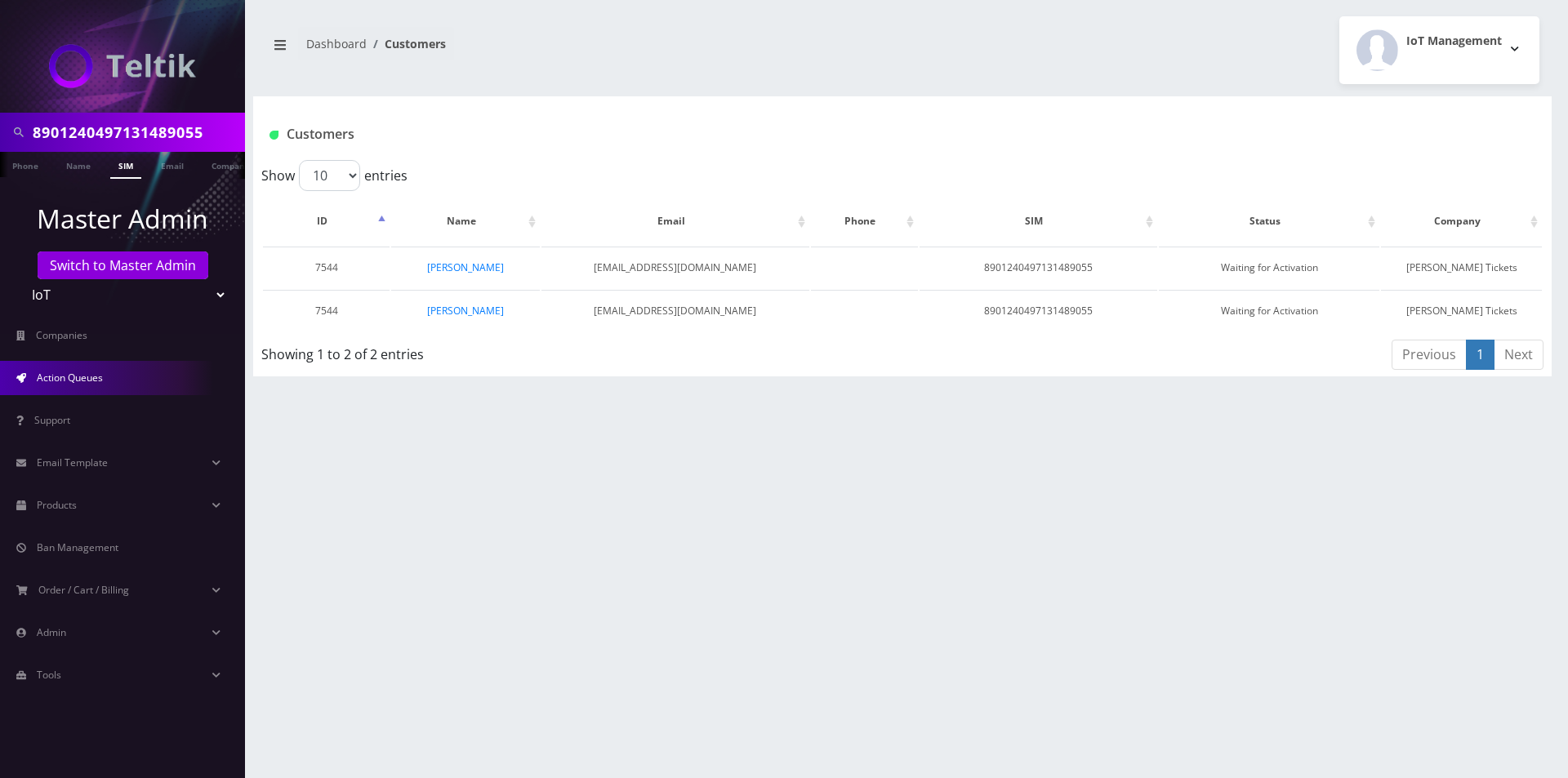
click at [109, 384] on link "Action Queues" at bounding box center [122, 378] width 245 height 35
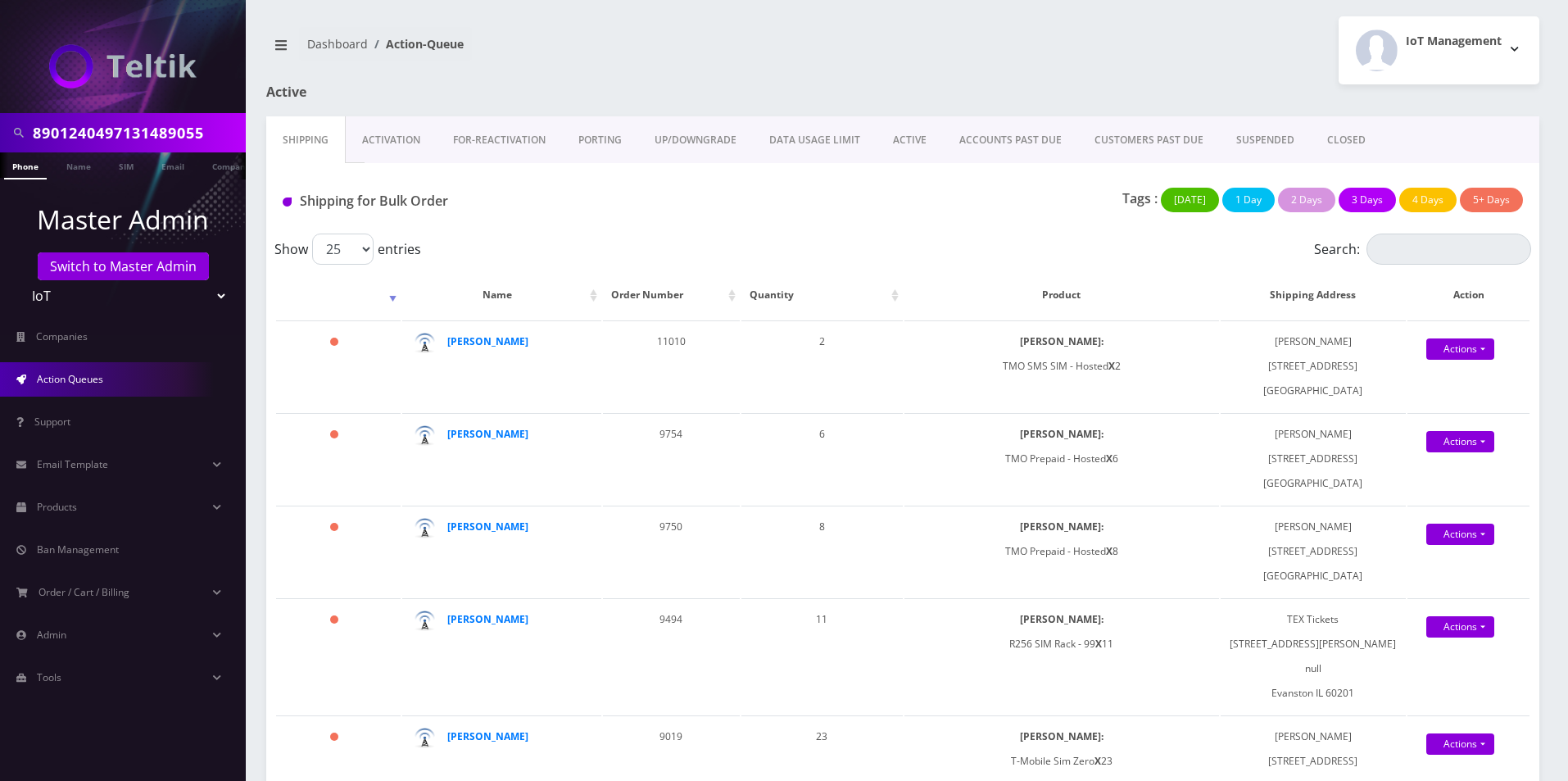
click at [400, 149] on link "Activation" at bounding box center [391, 140] width 91 height 48
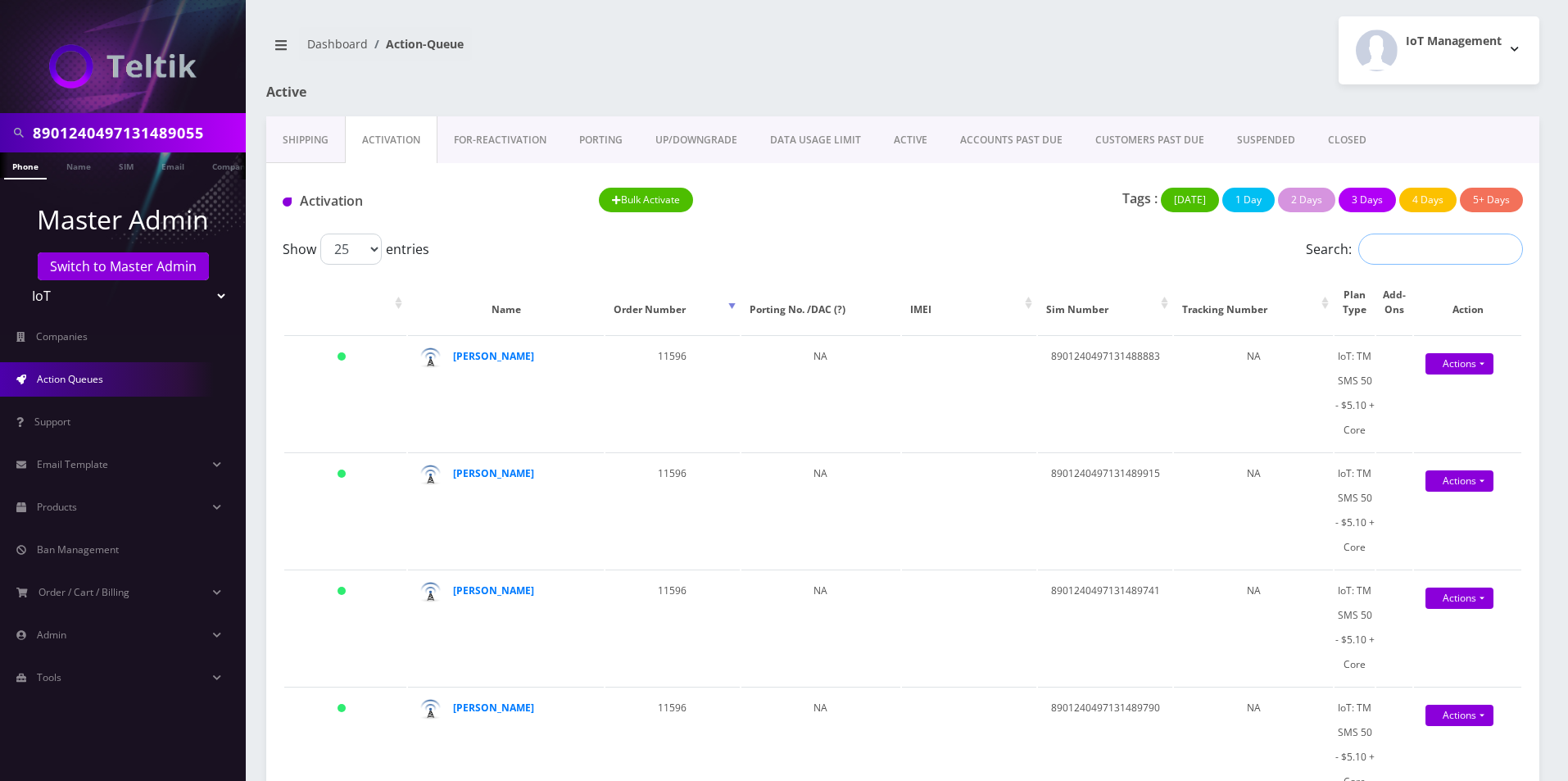
click at [1442, 249] on input "Search:" at bounding box center [1441, 248] width 165 height 31
paste input "8901240497131487893"
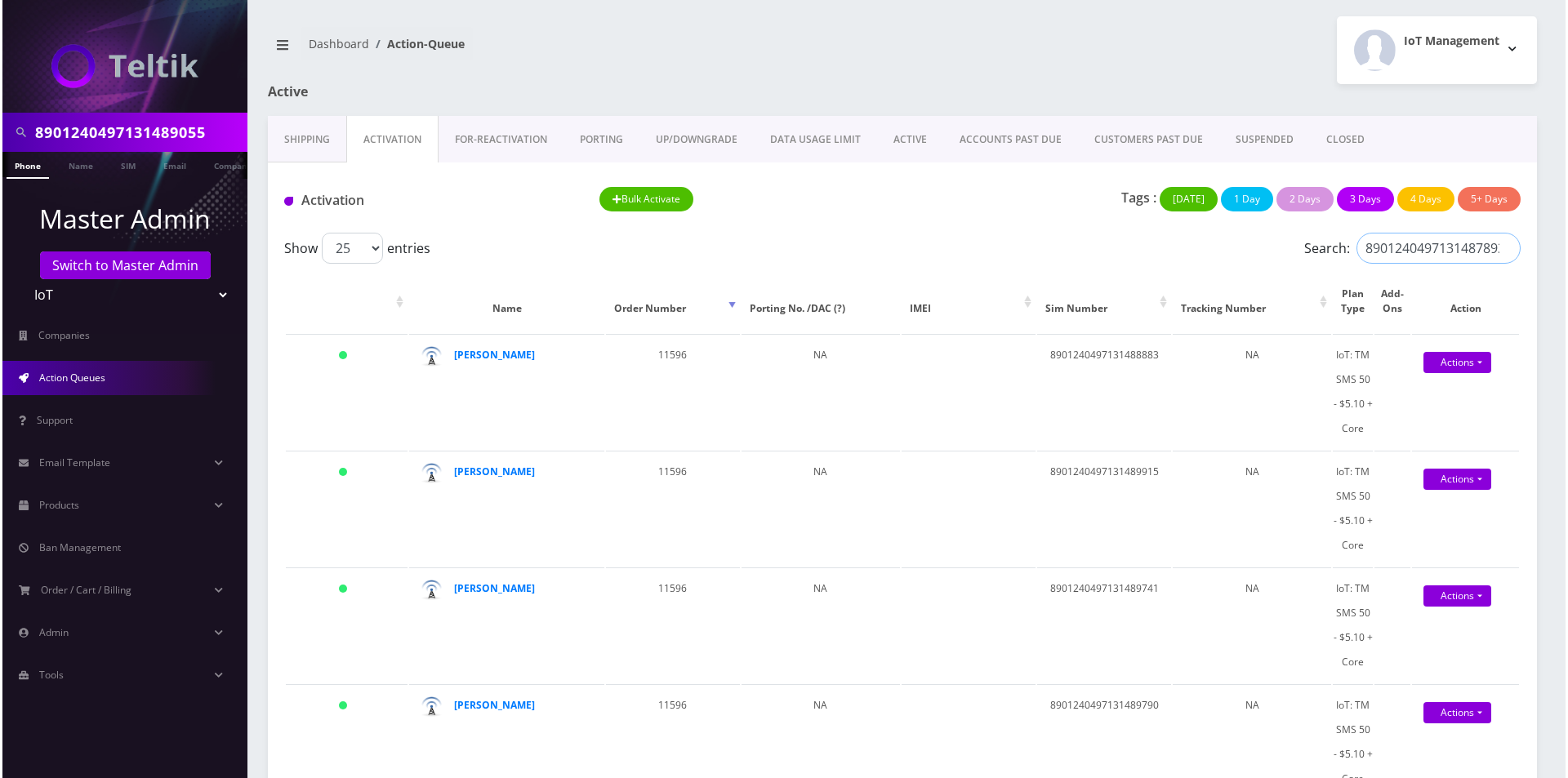
scroll to position [0, 4]
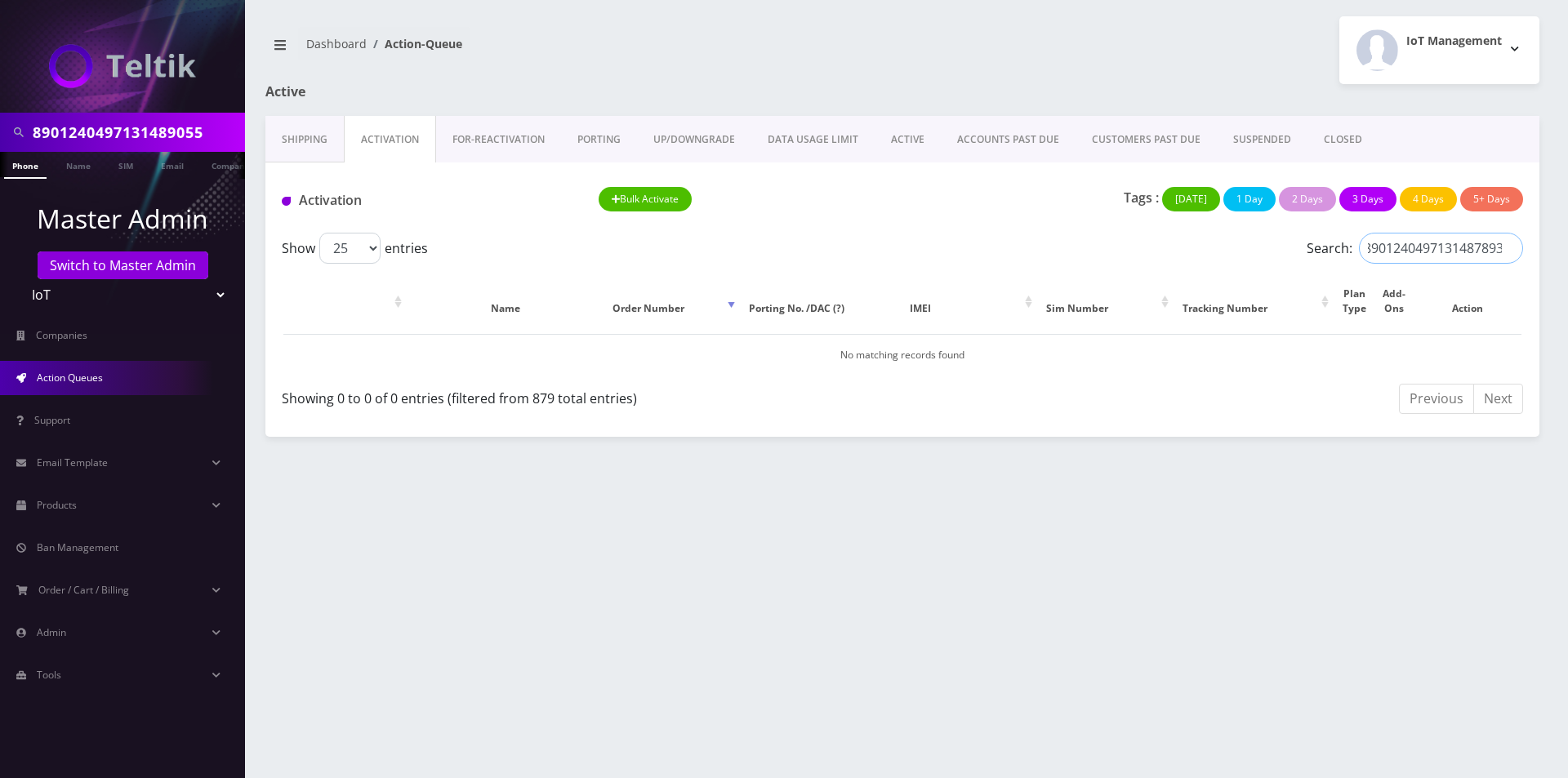
type input "8901240497131487893"
click at [112, 131] on input "8901240497131489055" at bounding box center [137, 132] width 208 height 31
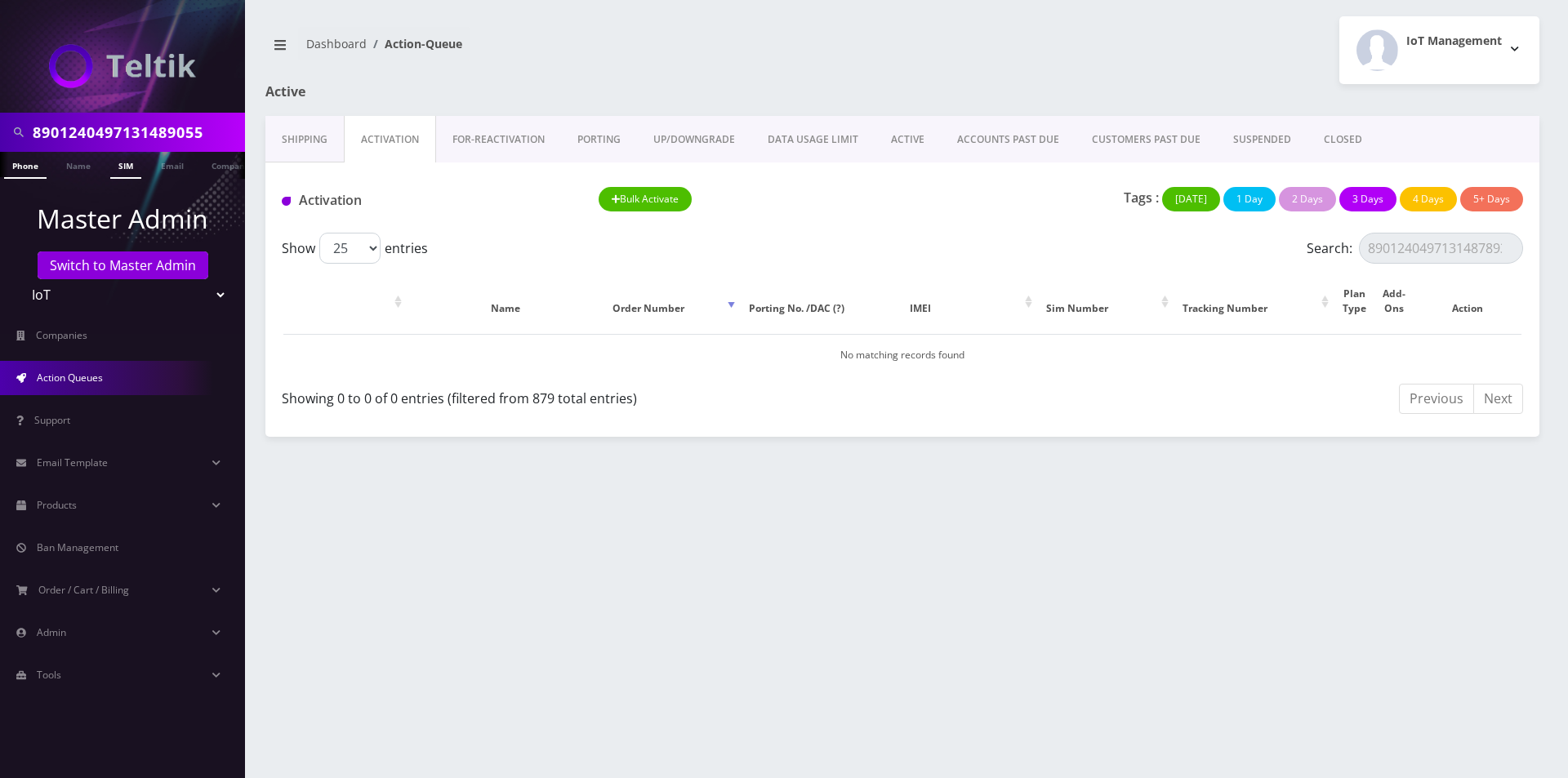
paste input "7893"
type input "8901240497131487893"
click at [124, 160] on link "SIM" at bounding box center [125, 164] width 31 height 27
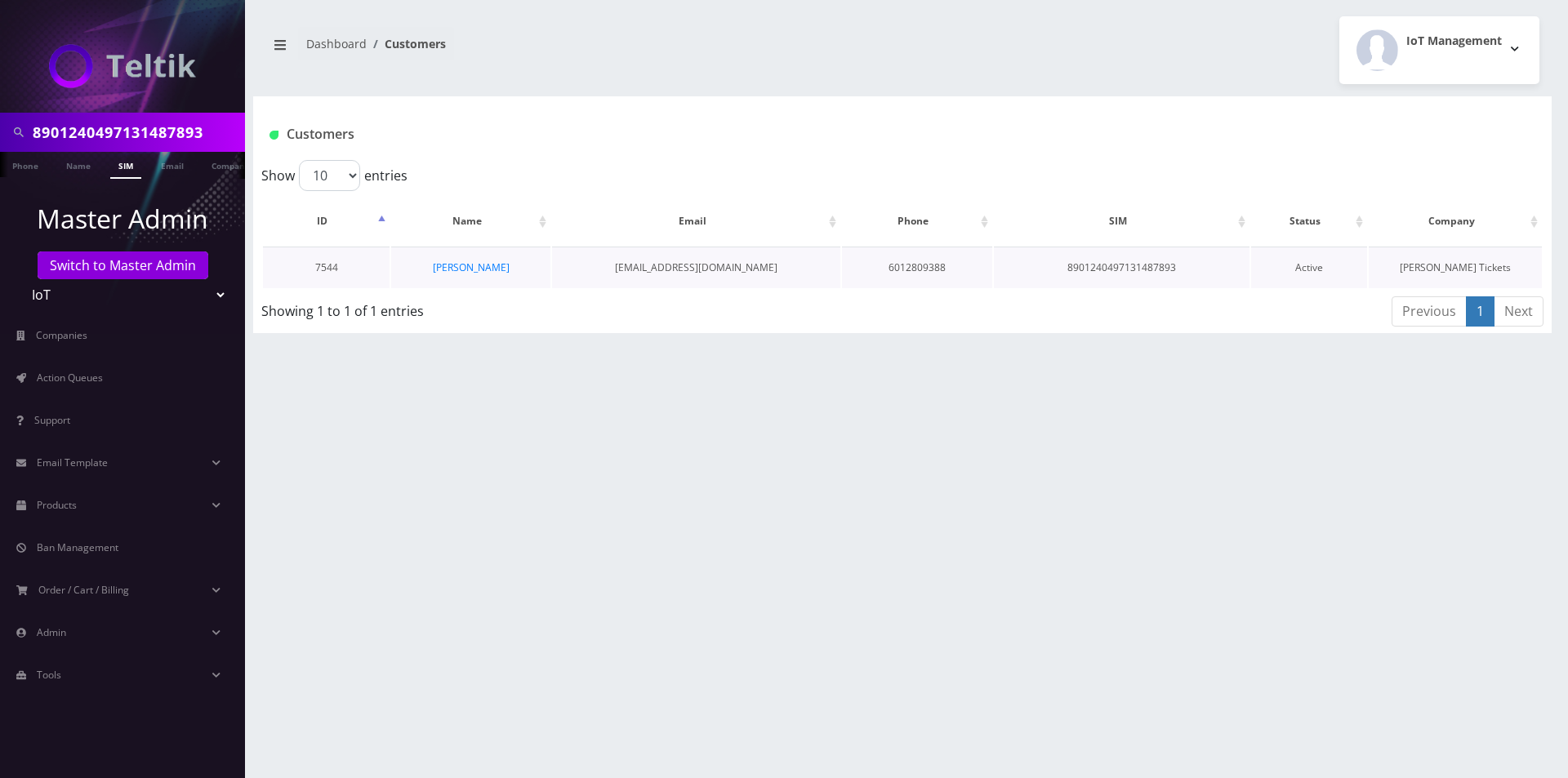
click at [927, 269] on td "6012809388" at bounding box center [917, 267] width 150 height 42
copy td "6012809388"
click at [1132, 260] on td "8901240497131487893" at bounding box center [1122, 267] width 255 height 42
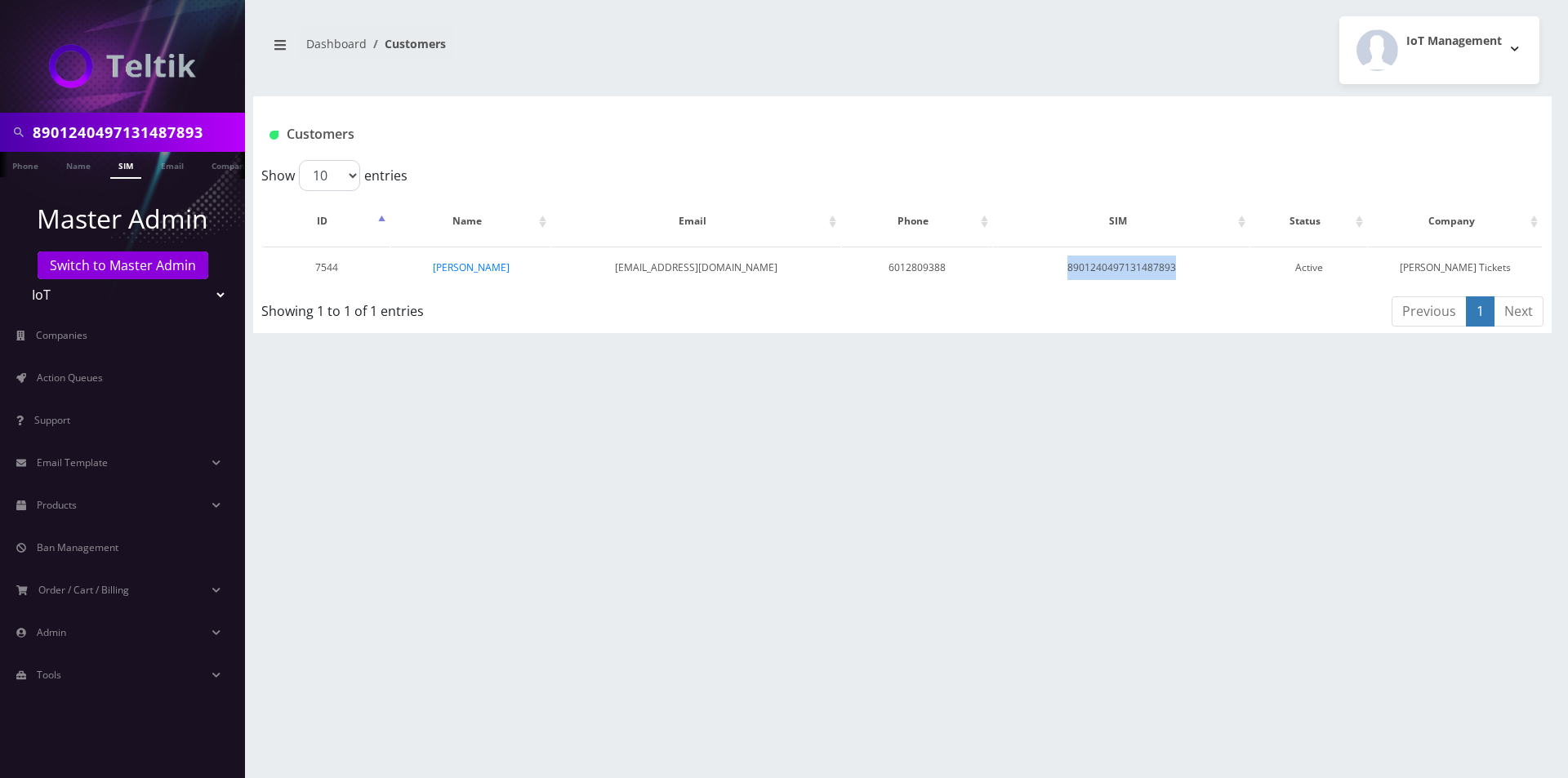
copy td "8901240497131487893"
click at [1154, 272] on td "8901240497131487893" at bounding box center [1122, 267] width 255 height 42
click at [497, 273] on link "[PERSON_NAME]" at bounding box center [471, 267] width 77 height 14
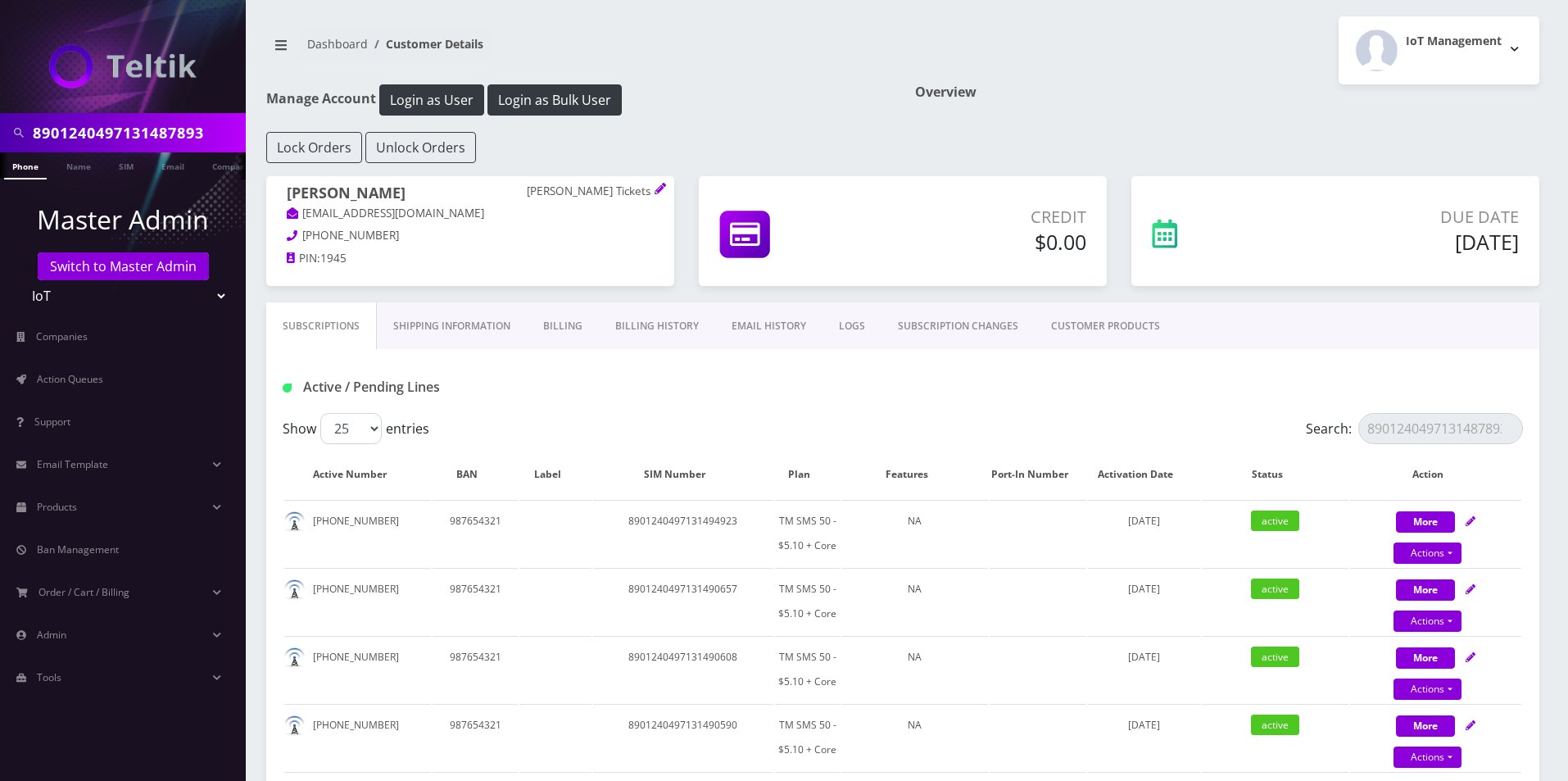
scroll to position [0, 4]
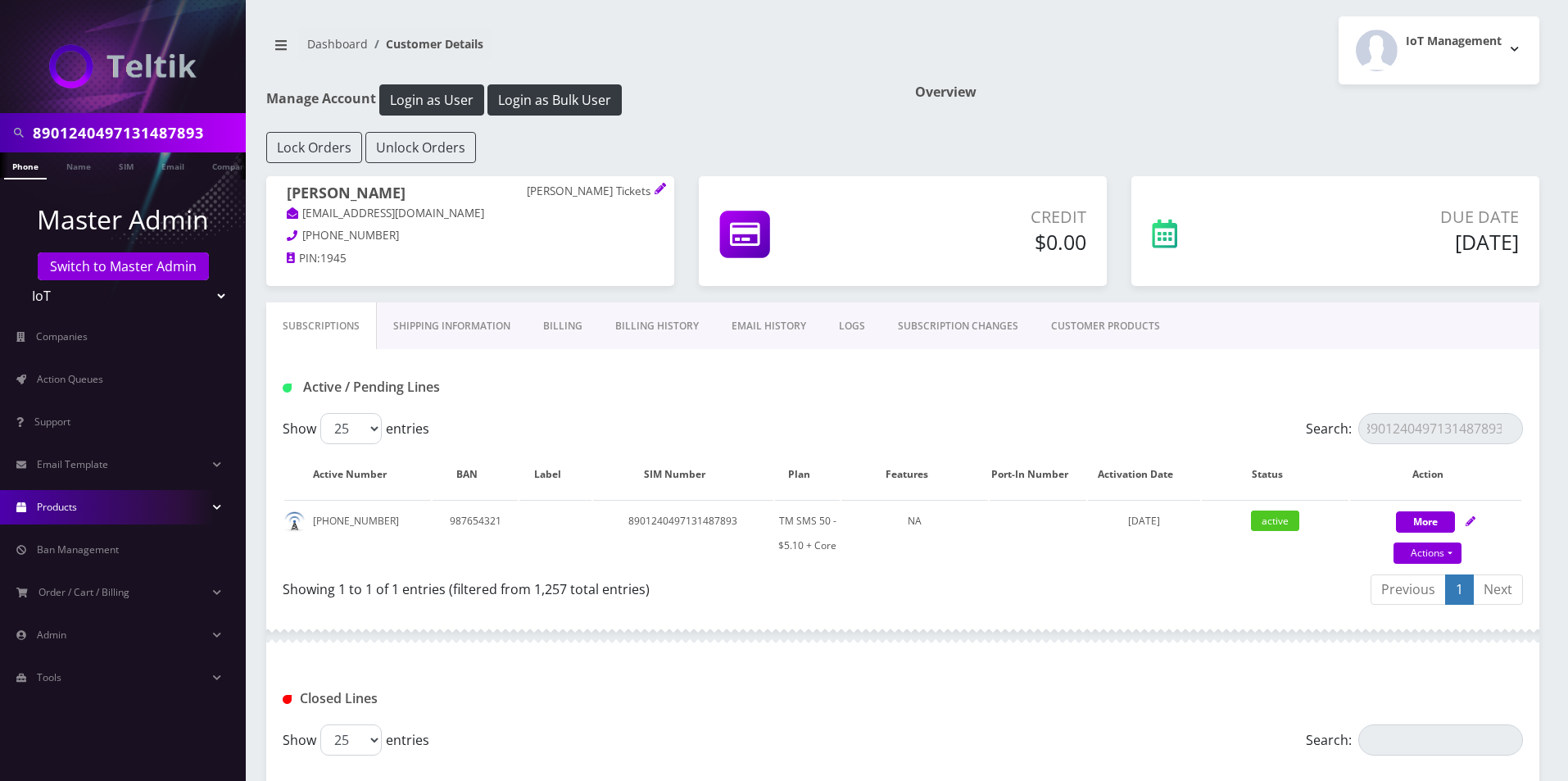
type input "8901240497131487893"
click at [202, 124] on input "8901240497131487893" at bounding box center [137, 132] width 209 height 31
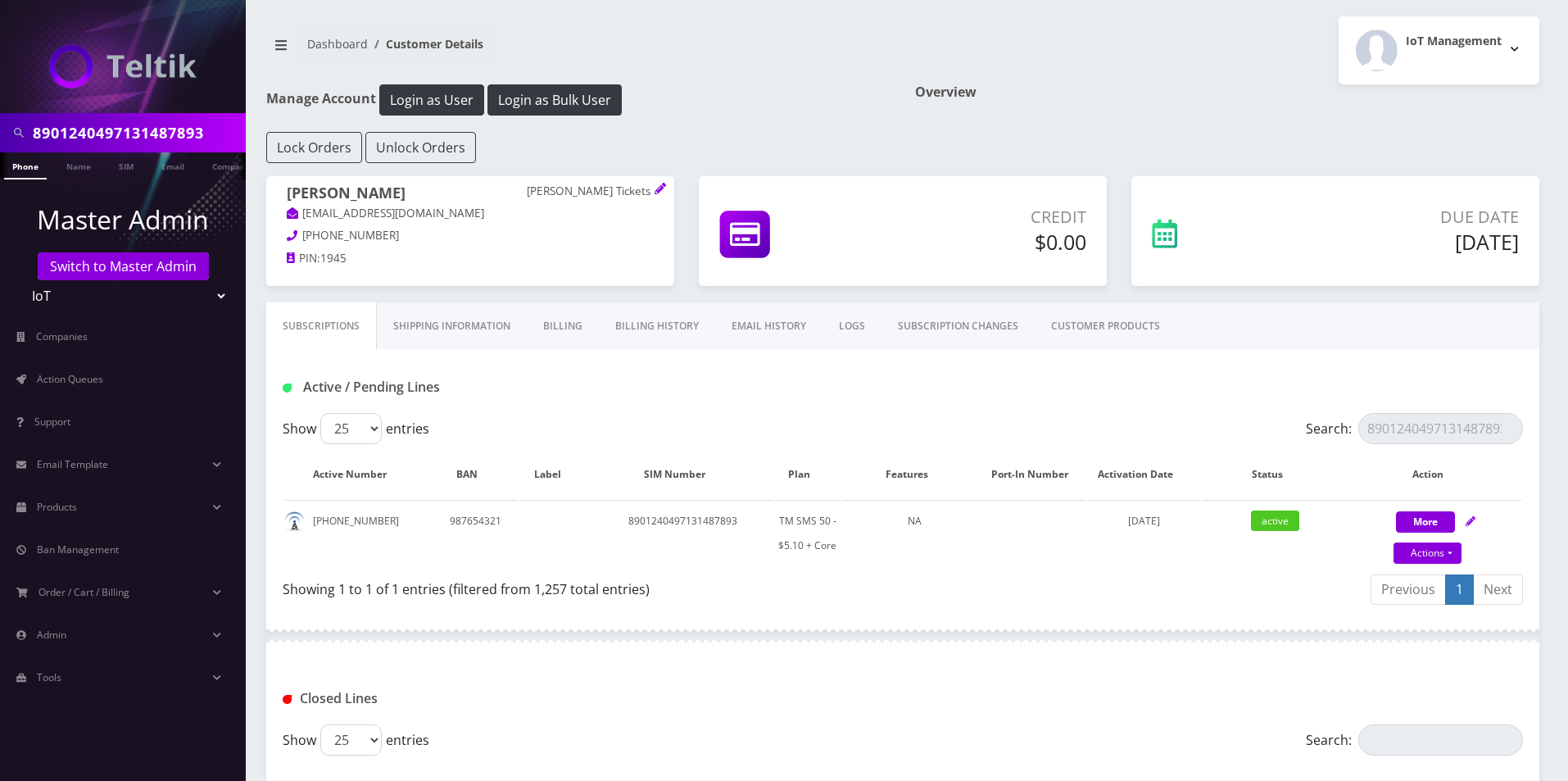
click at [202, 132] on input "8901240497131487893" at bounding box center [137, 132] width 209 height 31
click at [202, 133] on input "8901240497131487893" at bounding box center [137, 132] width 209 height 31
paste input "85"
type input "8901240497131487885"
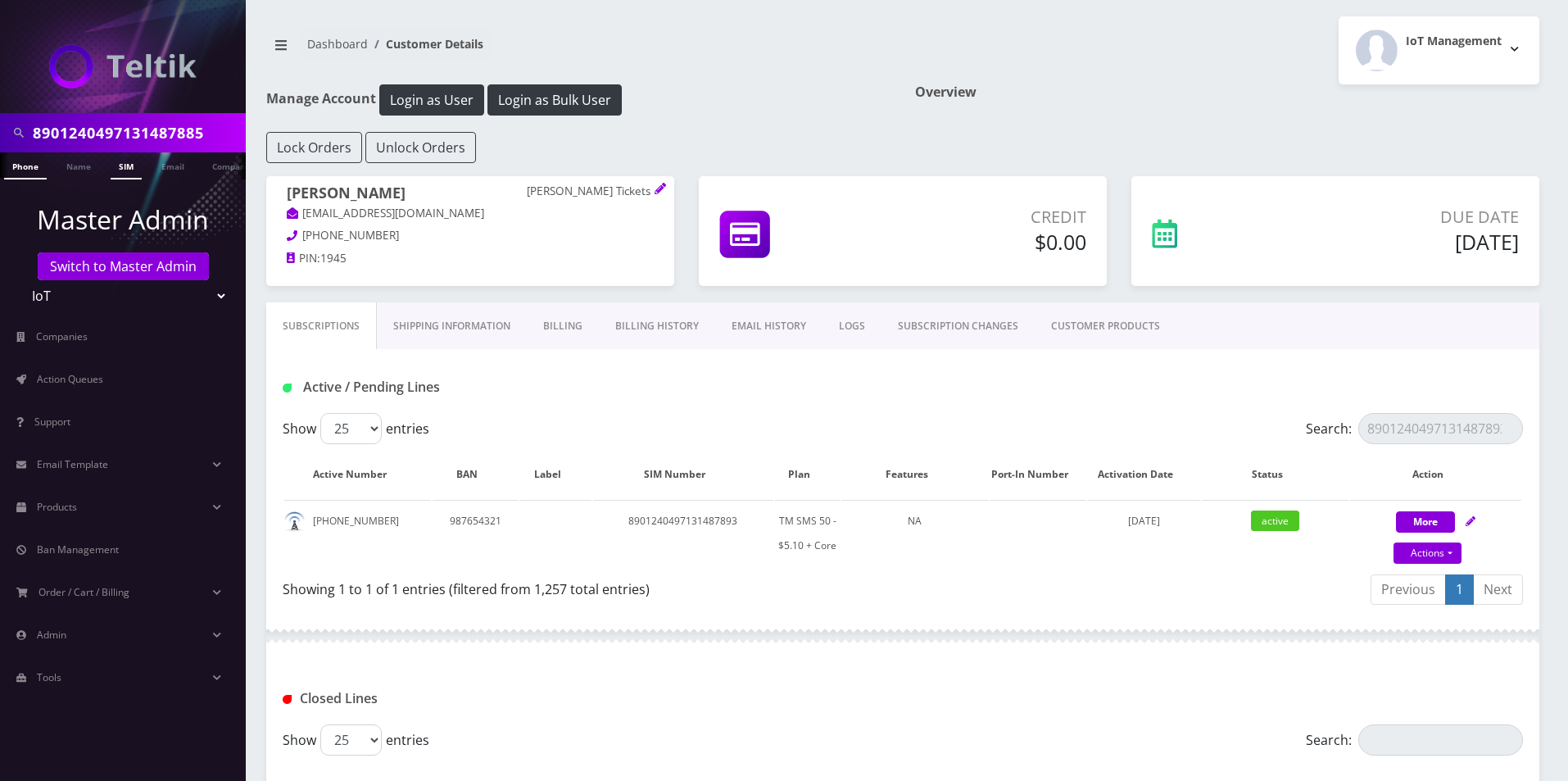
click at [120, 168] on link "SIM" at bounding box center [125, 165] width 31 height 27
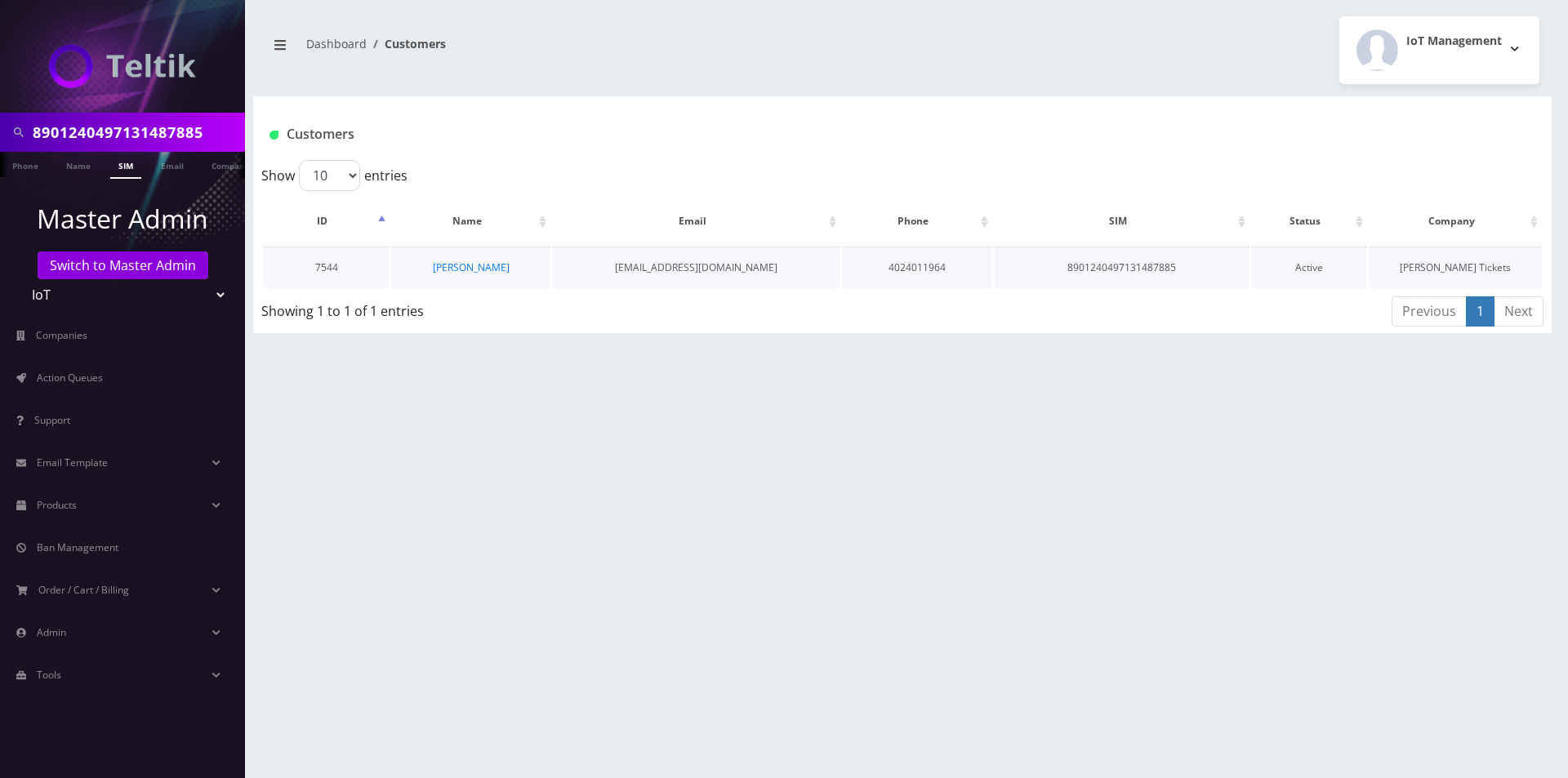
click at [731, 271] on td "[EMAIL_ADDRESS][DOMAIN_NAME]" at bounding box center [696, 267] width 288 height 42
copy tr "[EMAIL_ADDRESS][DOMAIN_NAME]"
